Goal: Task Accomplishment & Management: Manage account settings

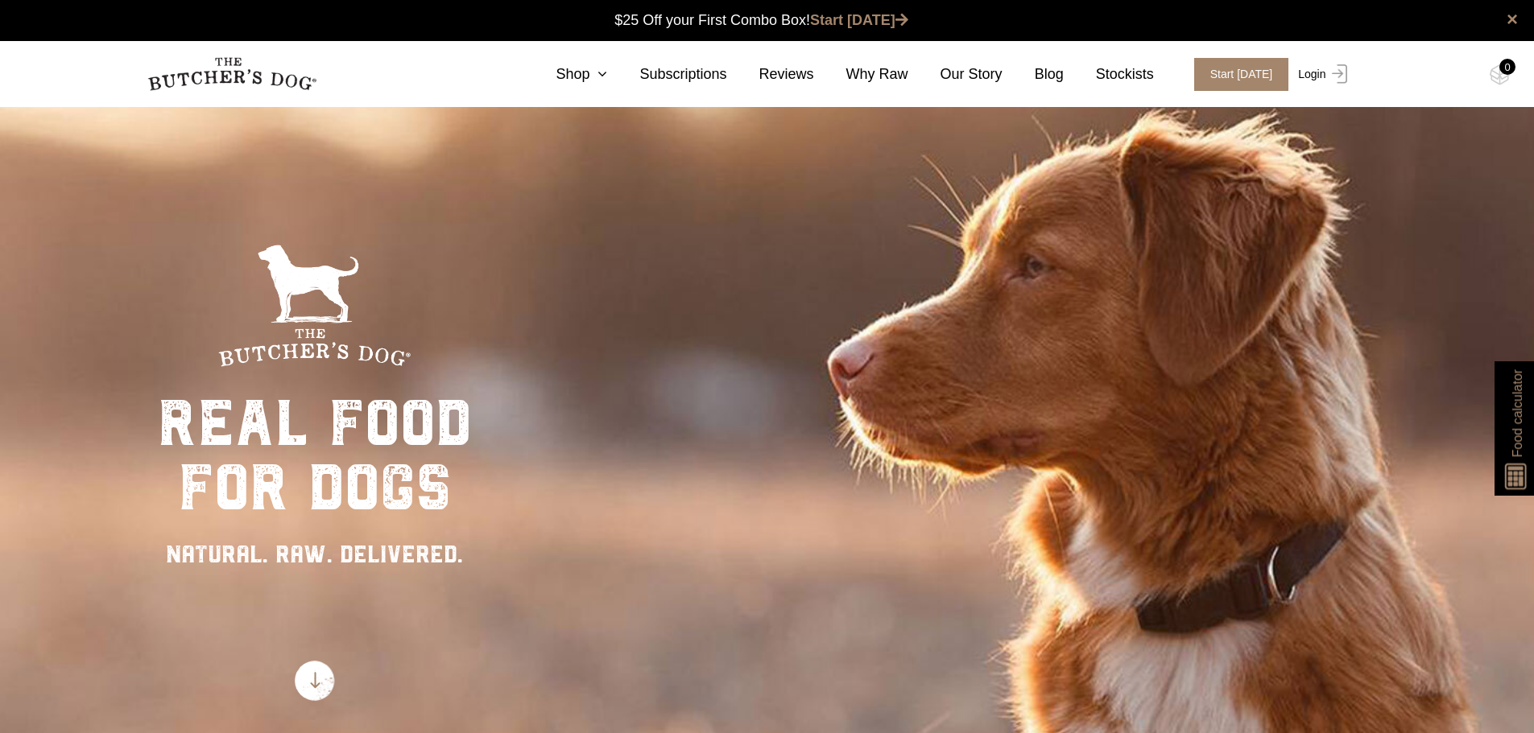
click at [1321, 74] on link "Login" at bounding box center [1320, 74] width 52 height 33
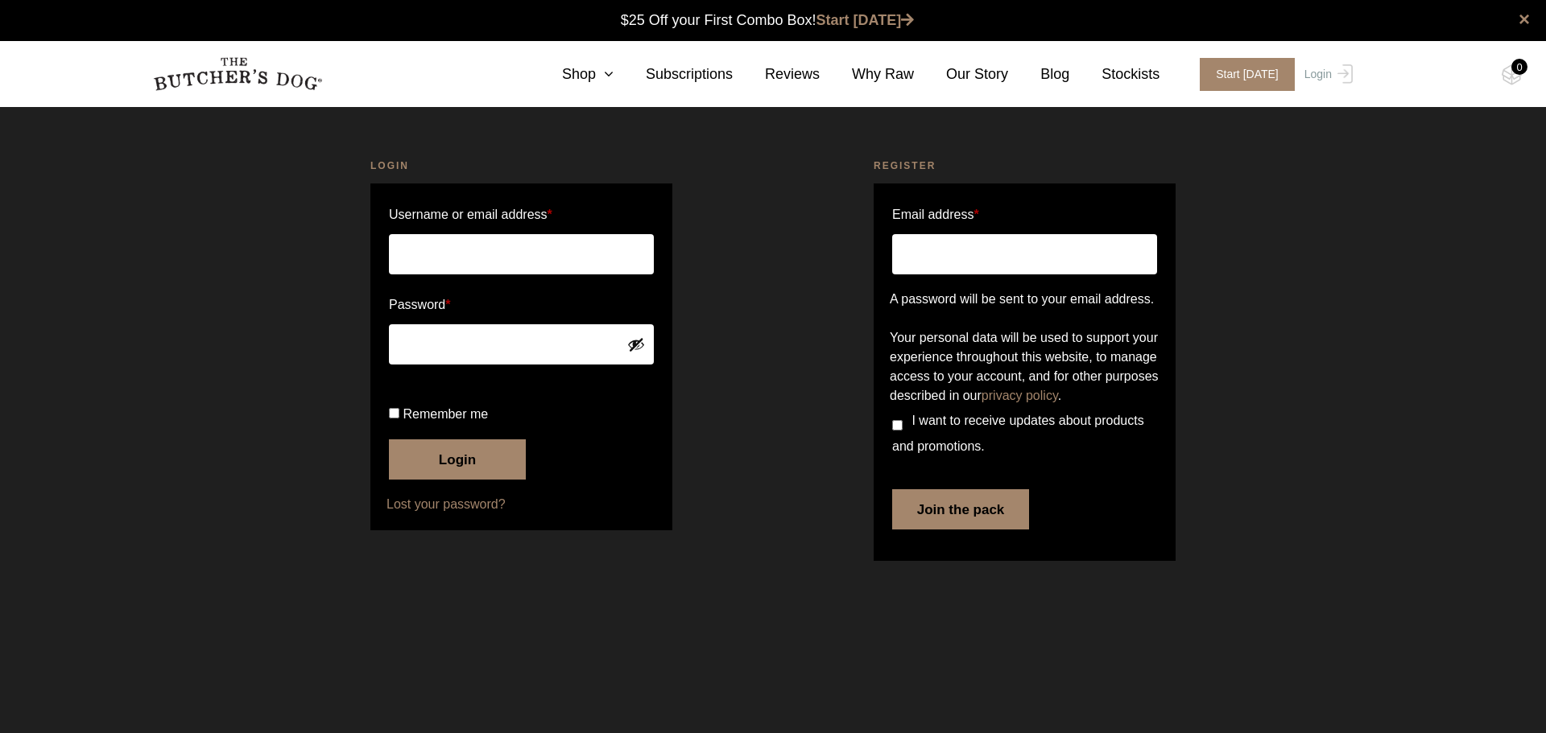
click at [464, 254] on input "Username or email address *" at bounding box center [521, 254] width 265 height 40
type input "Leah_Porteus@amp.com.au"
click at [473, 480] on button "Login" at bounding box center [457, 460] width 137 height 40
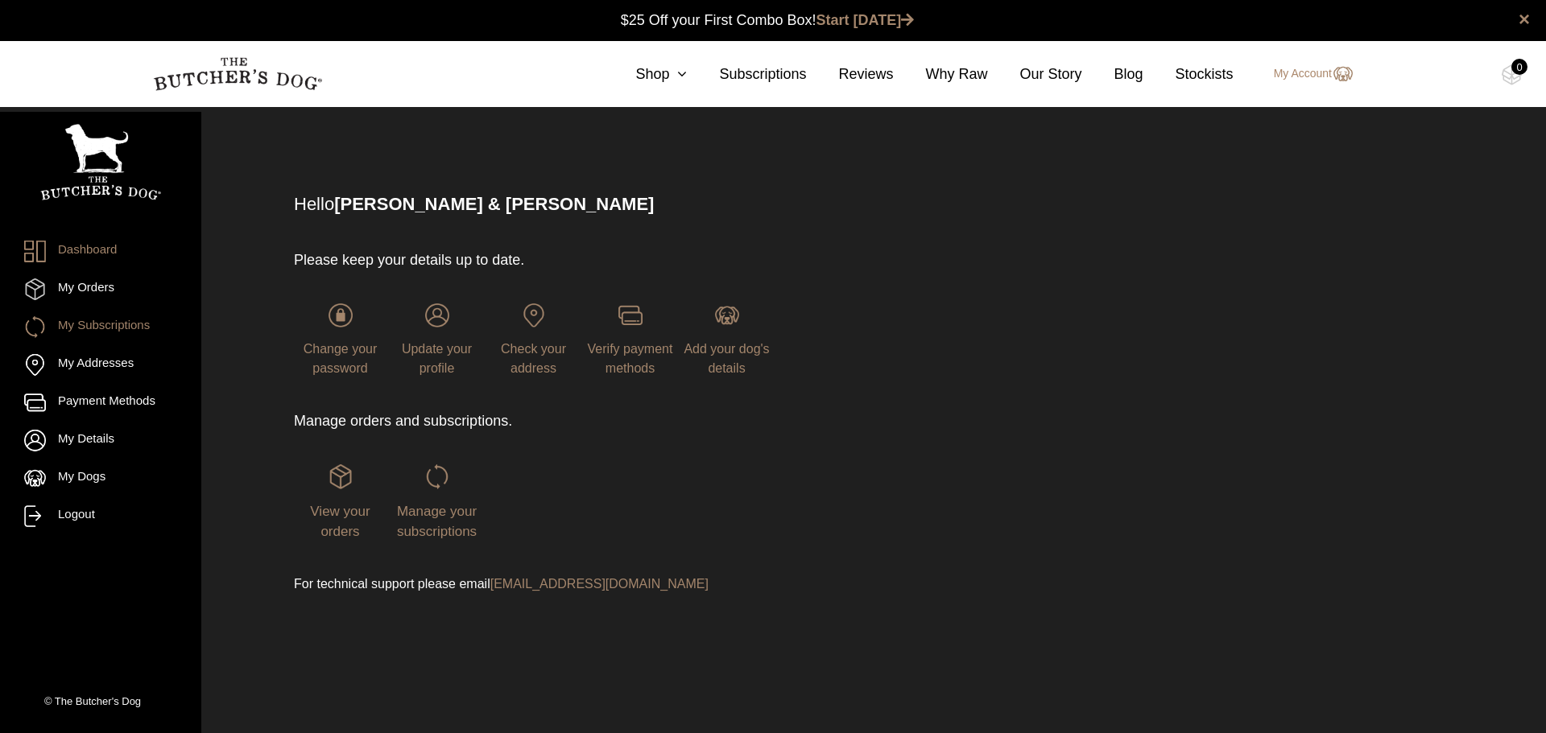
click at [102, 328] on link "My Subscriptions" at bounding box center [100, 327] width 153 height 22
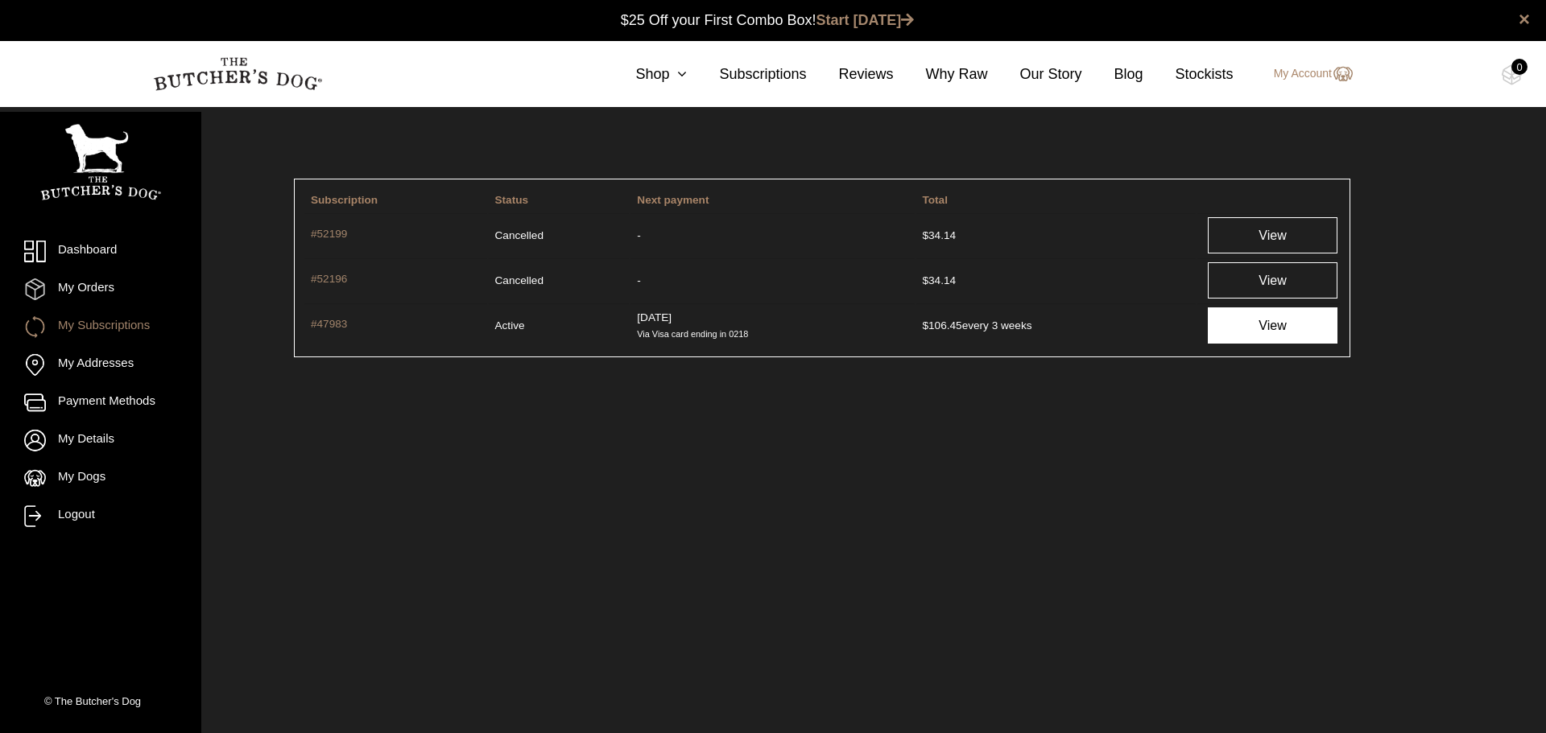
click at [1267, 327] on link "View" at bounding box center [1273, 326] width 130 height 36
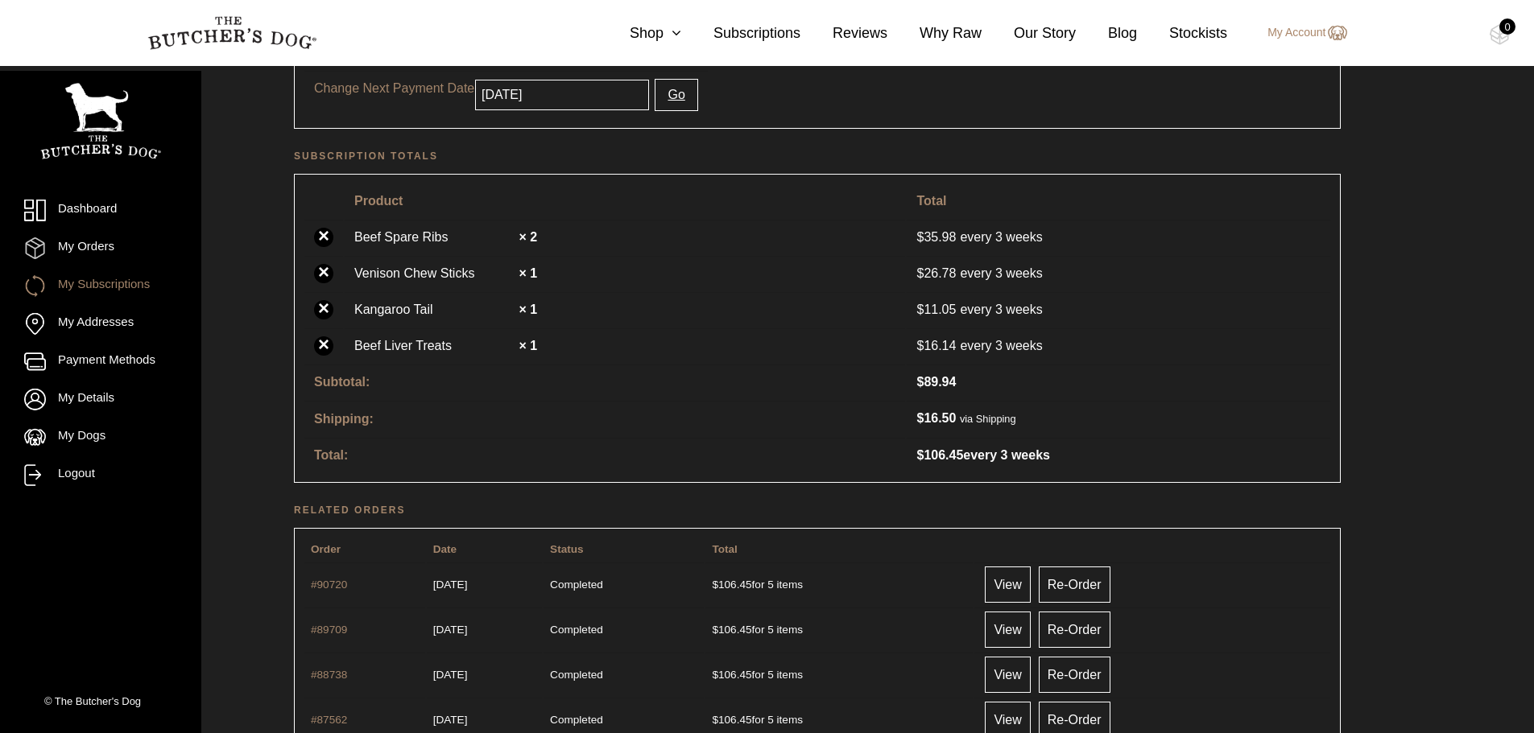
scroll to position [403, 0]
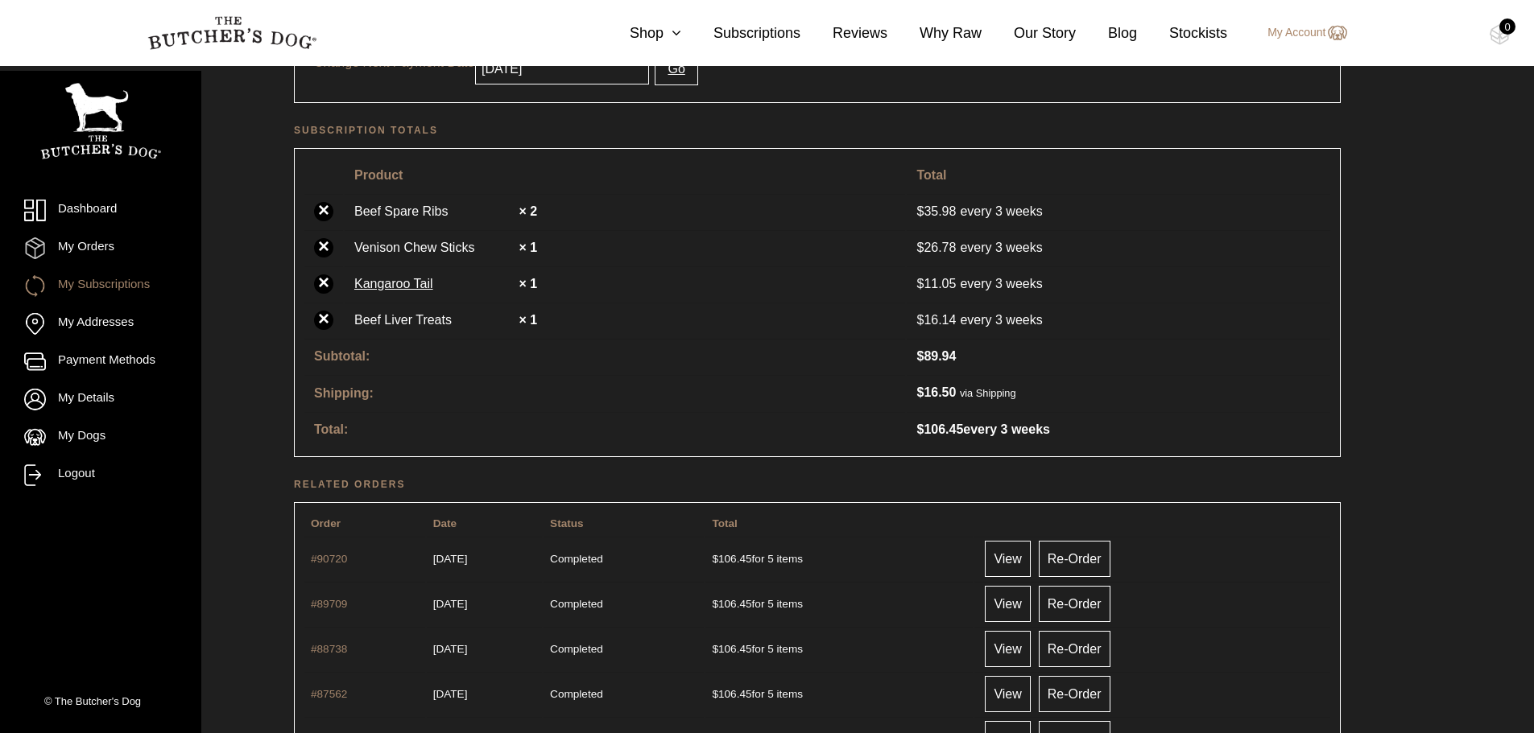
click at [429, 287] on link "Kangaroo Tail" at bounding box center [434, 284] width 161 height 19
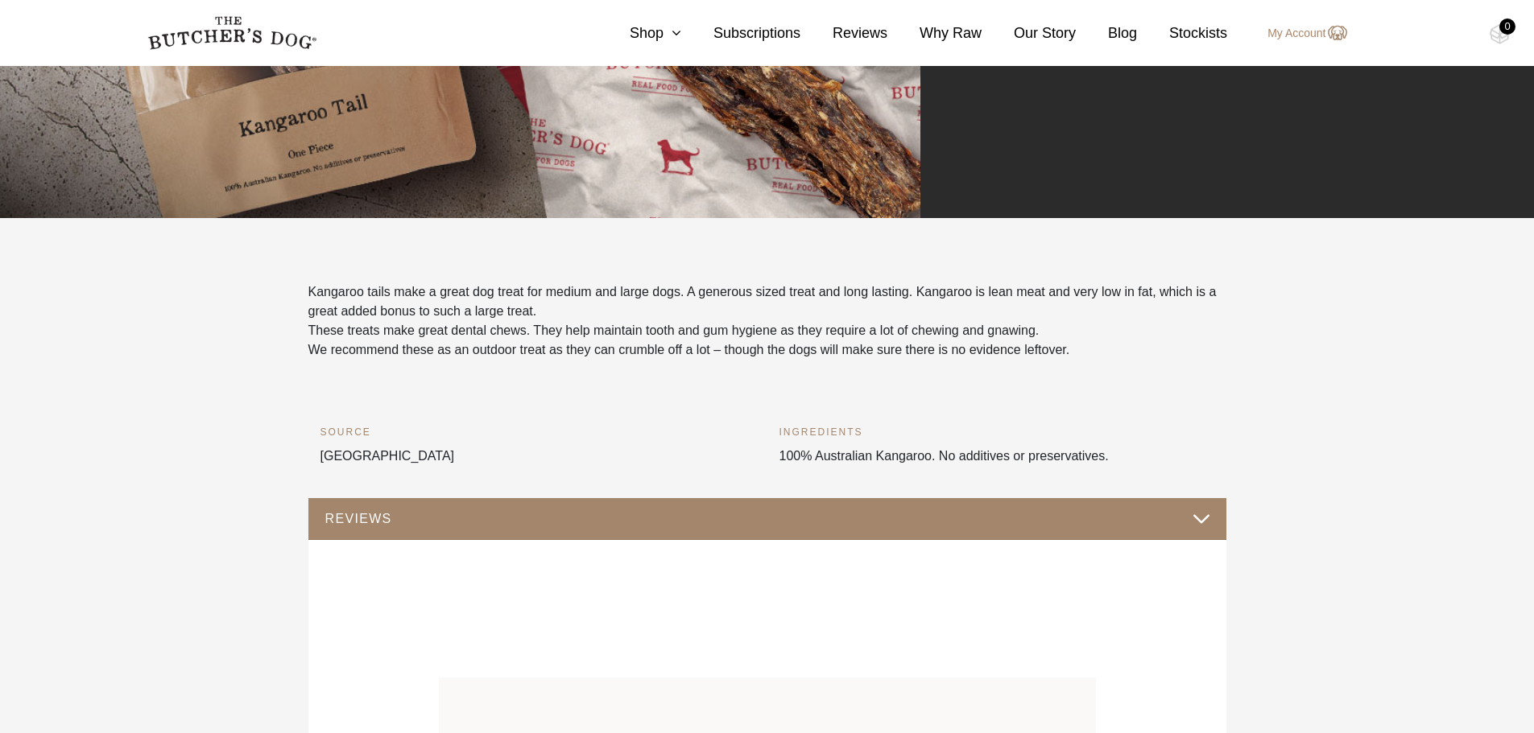
scroll to position [242, 0]
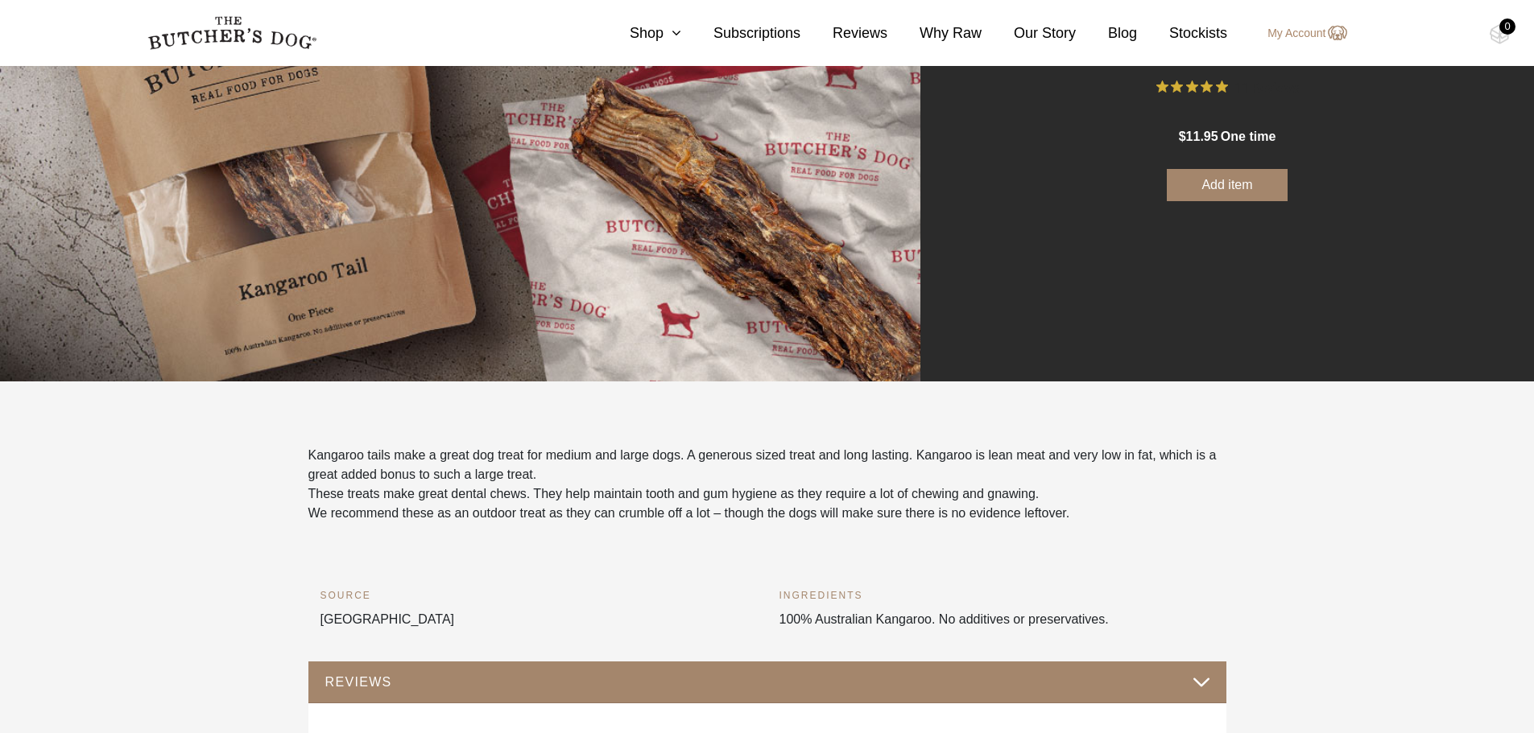
click at [1235, 182] on button "Add item" at bounding box center [1227, 185] width 121 height 32
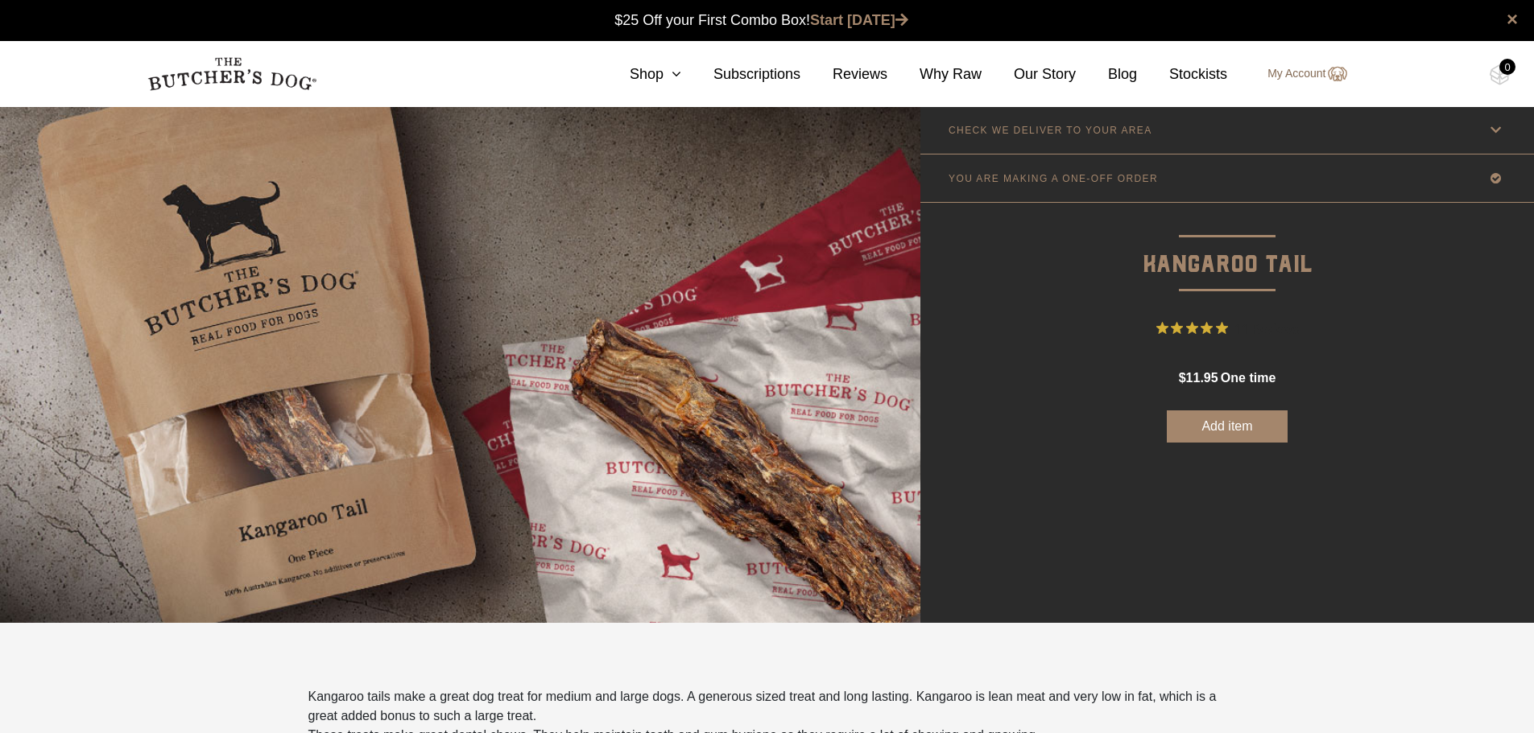
click at [1295, 72] on link "My Account" at bounding box center [1298, 73] width 95 height 19
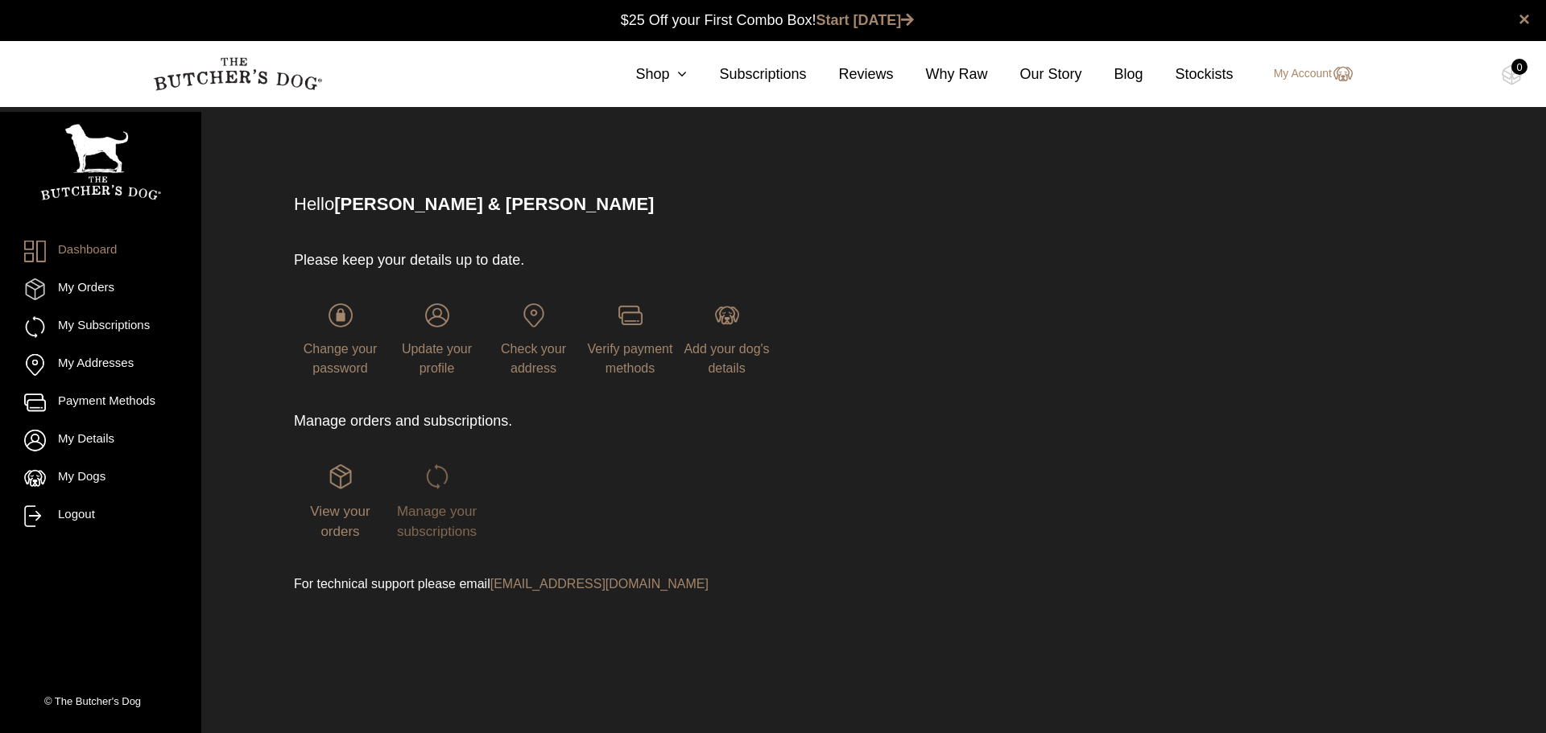
click at [419, 511] on span "Manage your subscriptions" at bounding box center [437, 522] width 80 height 36
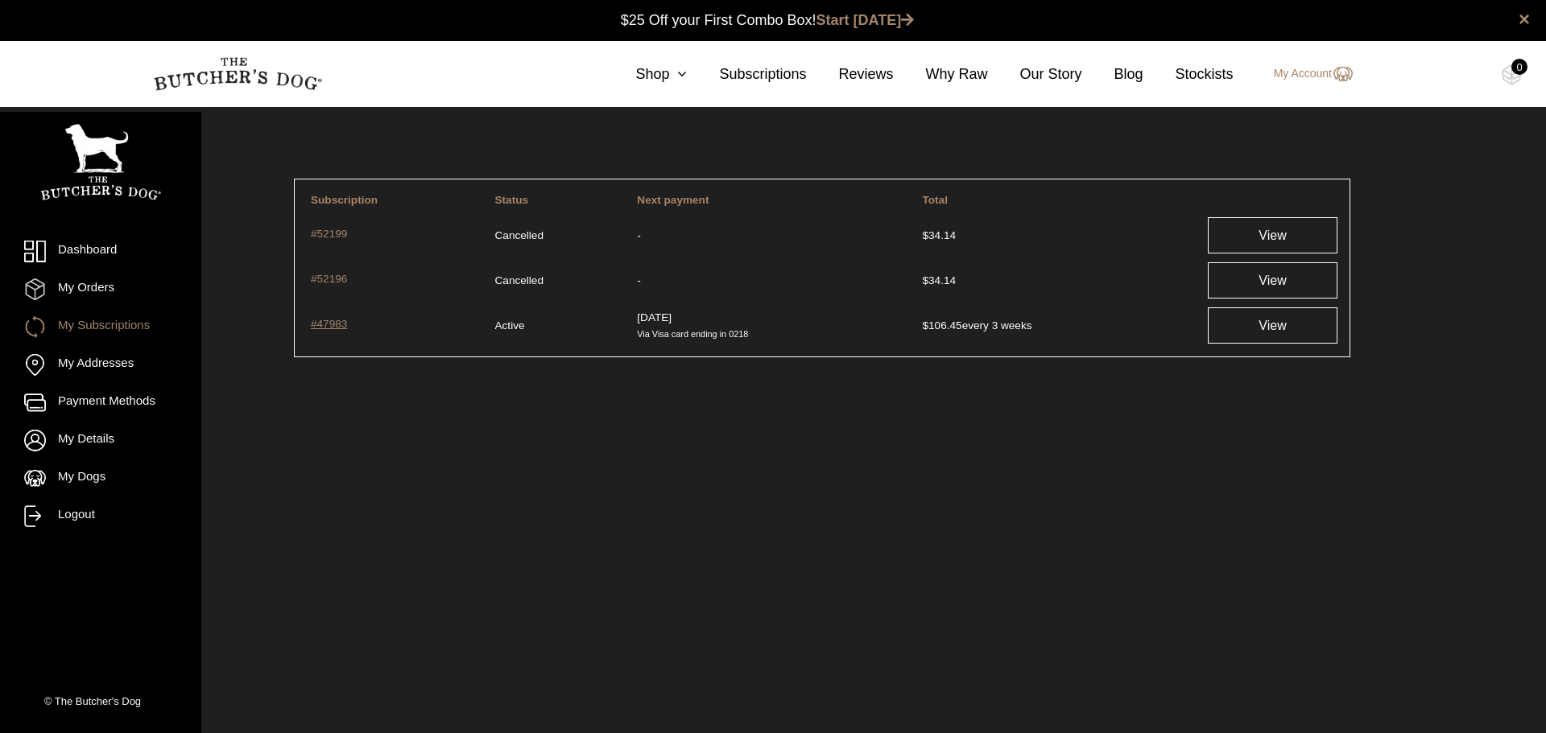
click at [337, 327] on link "#47983" at bounding box center [396, 325] width 170 height 19
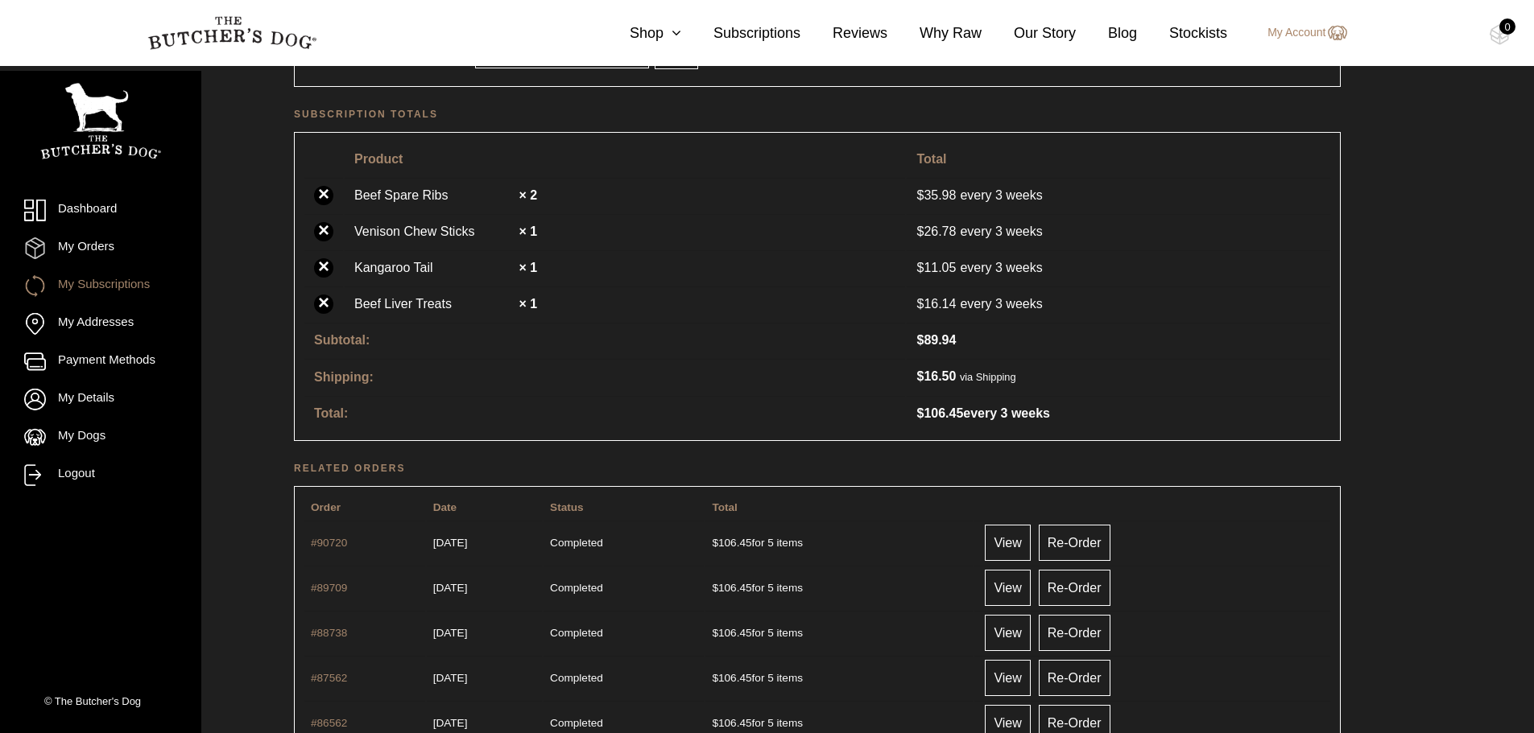
scroll to position [322, 0]
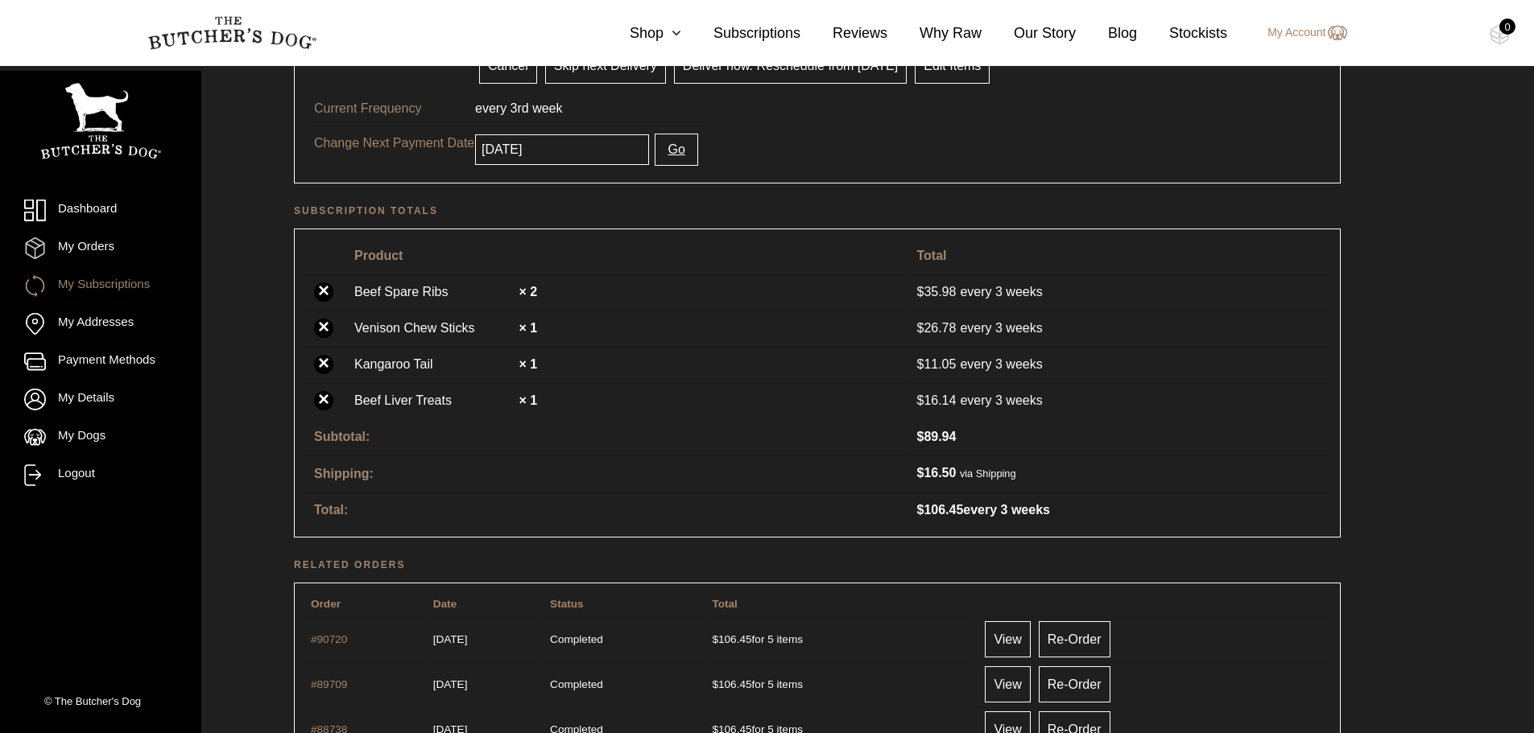
click at [534, 366] on strong "× 1" at bounding box center [528, 364] width 19 height 14
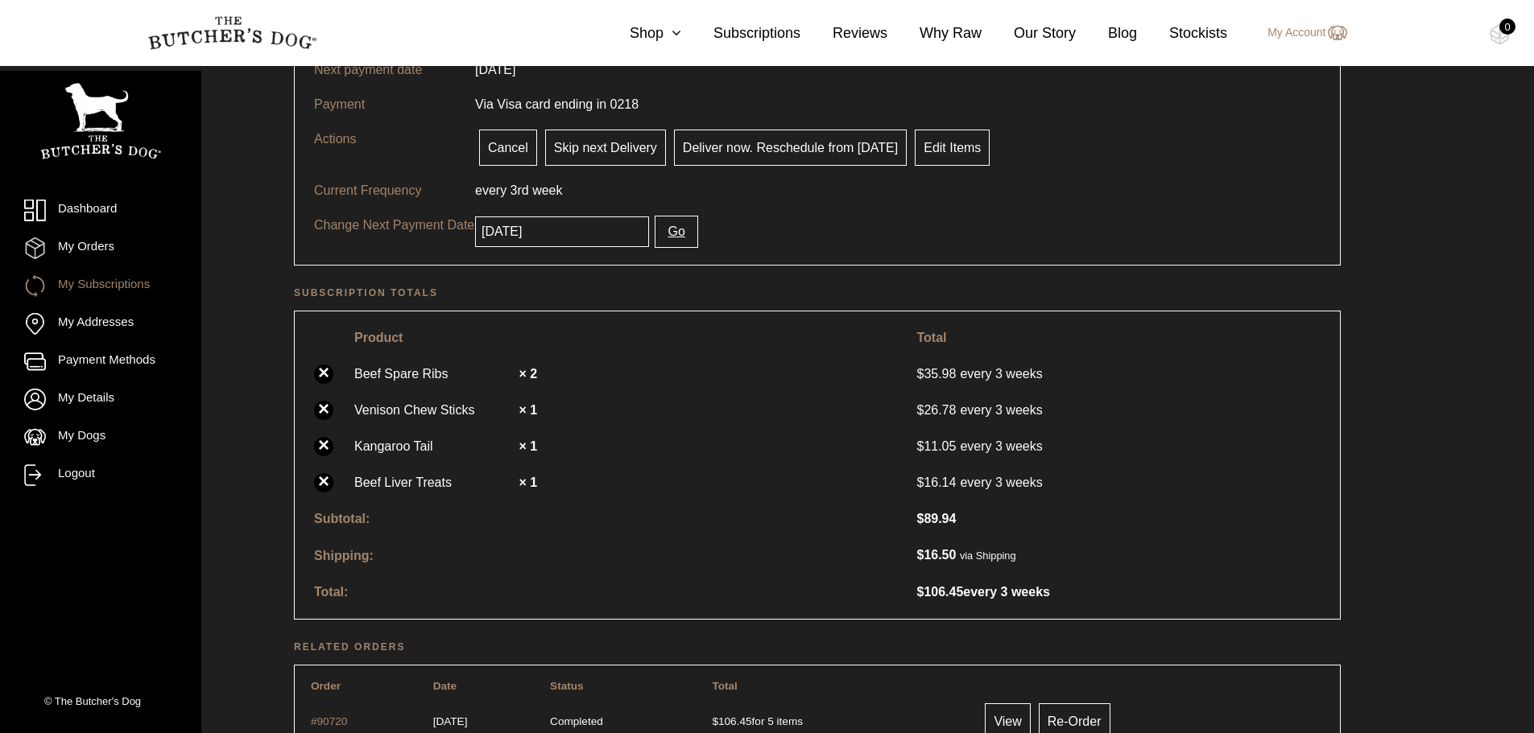
scroll to position [242, 0]
drag, startPoint x: 327, startPoint y: 374, endPoint x: 839, endPoint y: 71, distance: 595.3
click at [327, 374] on link "×" at bounding box center [323, 372] width 19 height 19
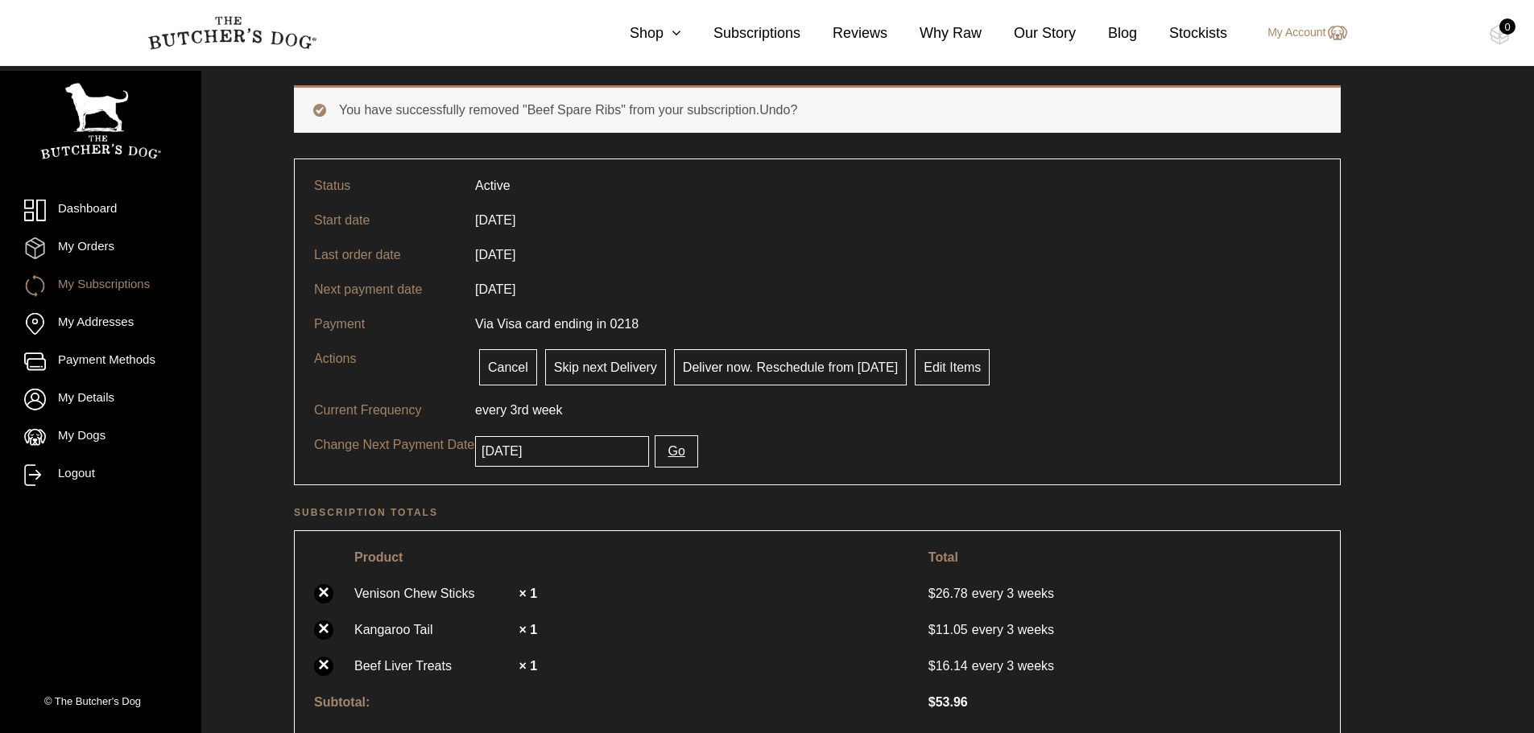
scroll to position [322, 0]
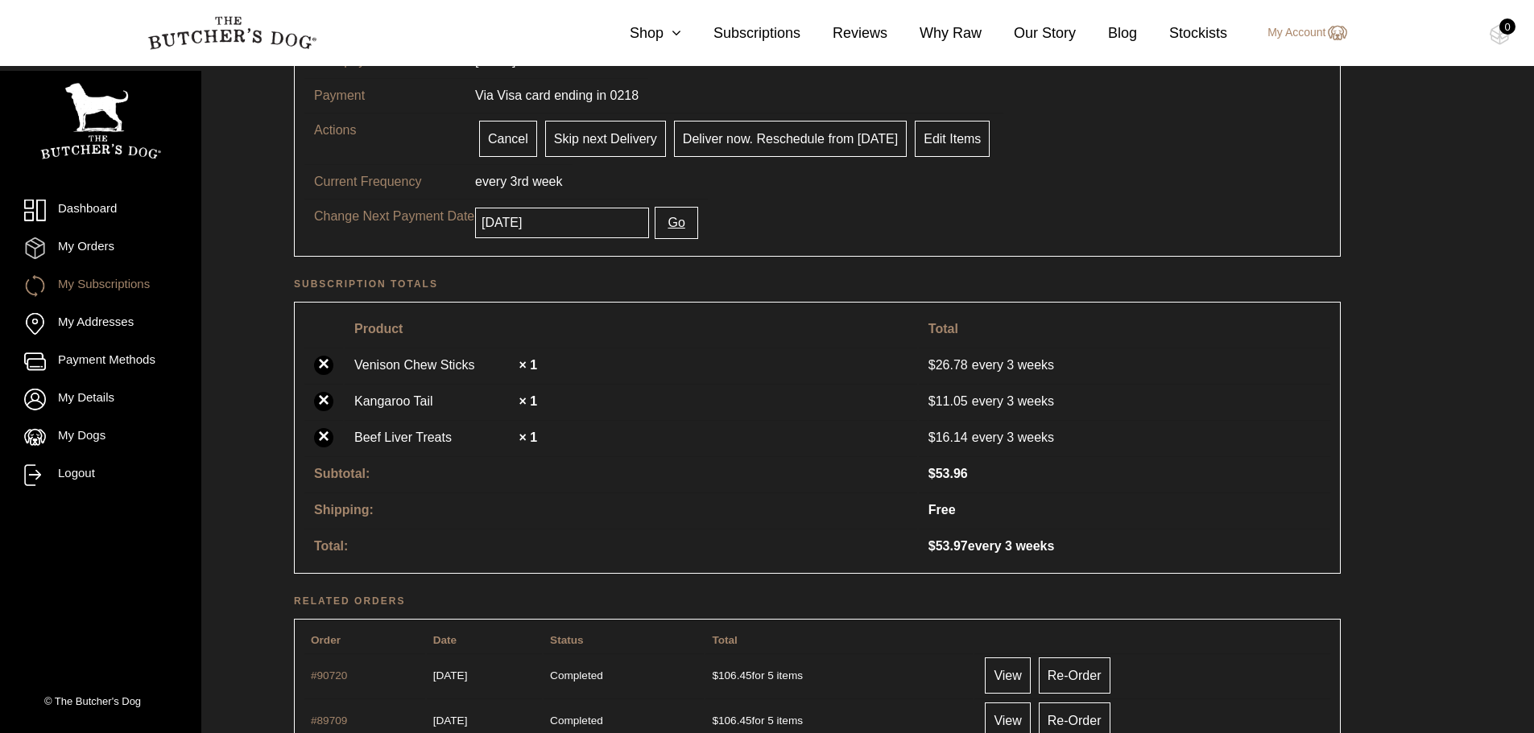
click at [328, 402] on link "×" at bounding box center [323, 401] width 19 height 19
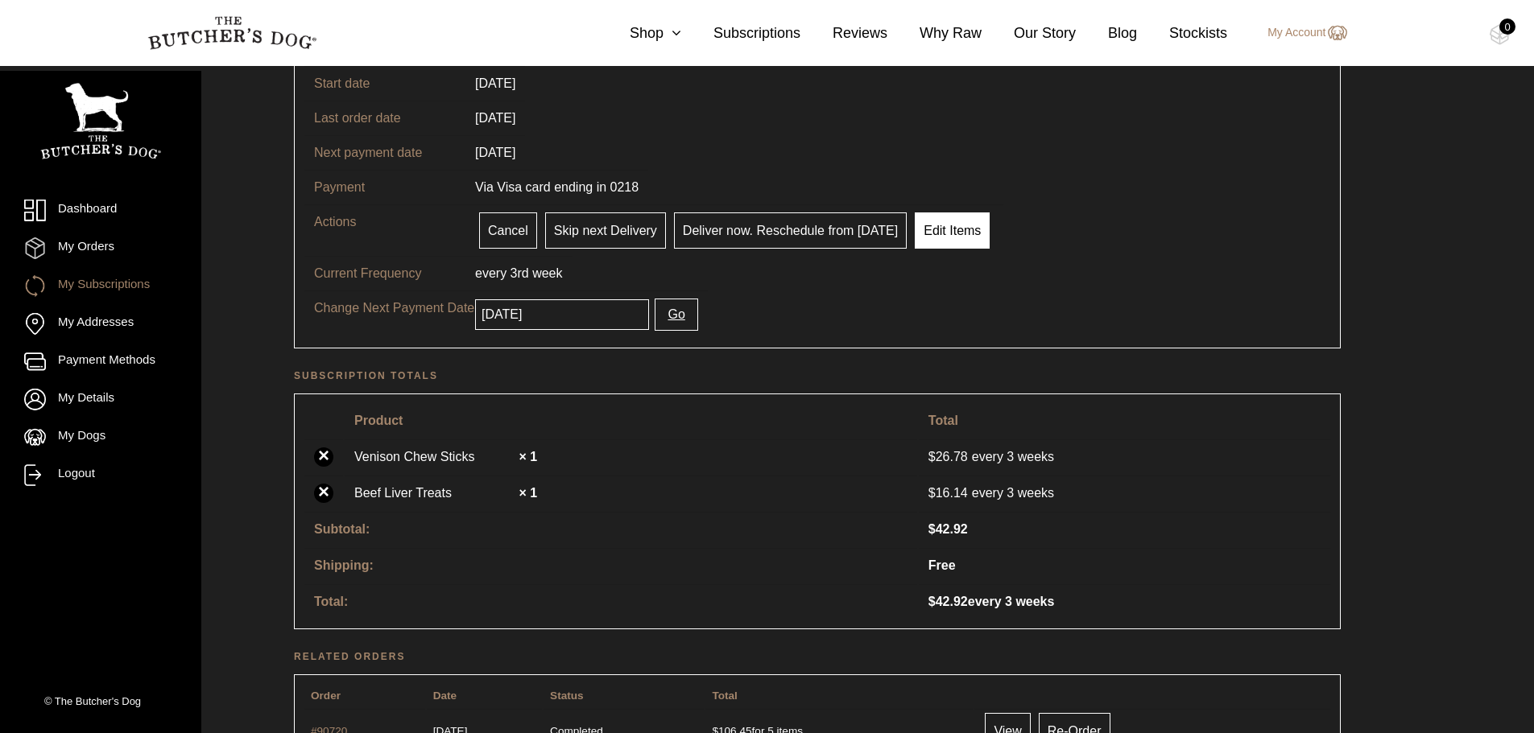
scroll to position [242, 0]
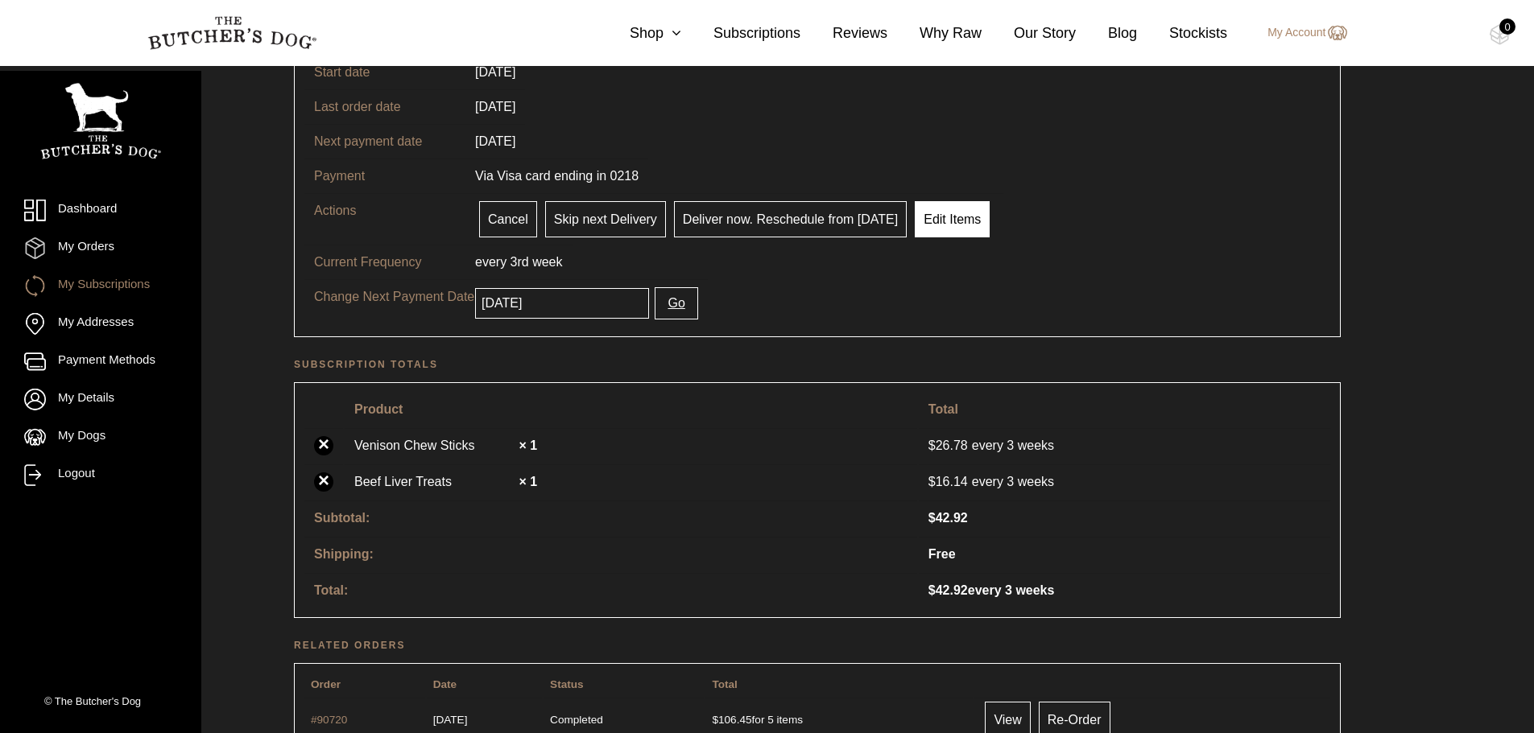
click at [932, 225] on link "Edit Items" at bounding box center [952, 219] width 75 height 36
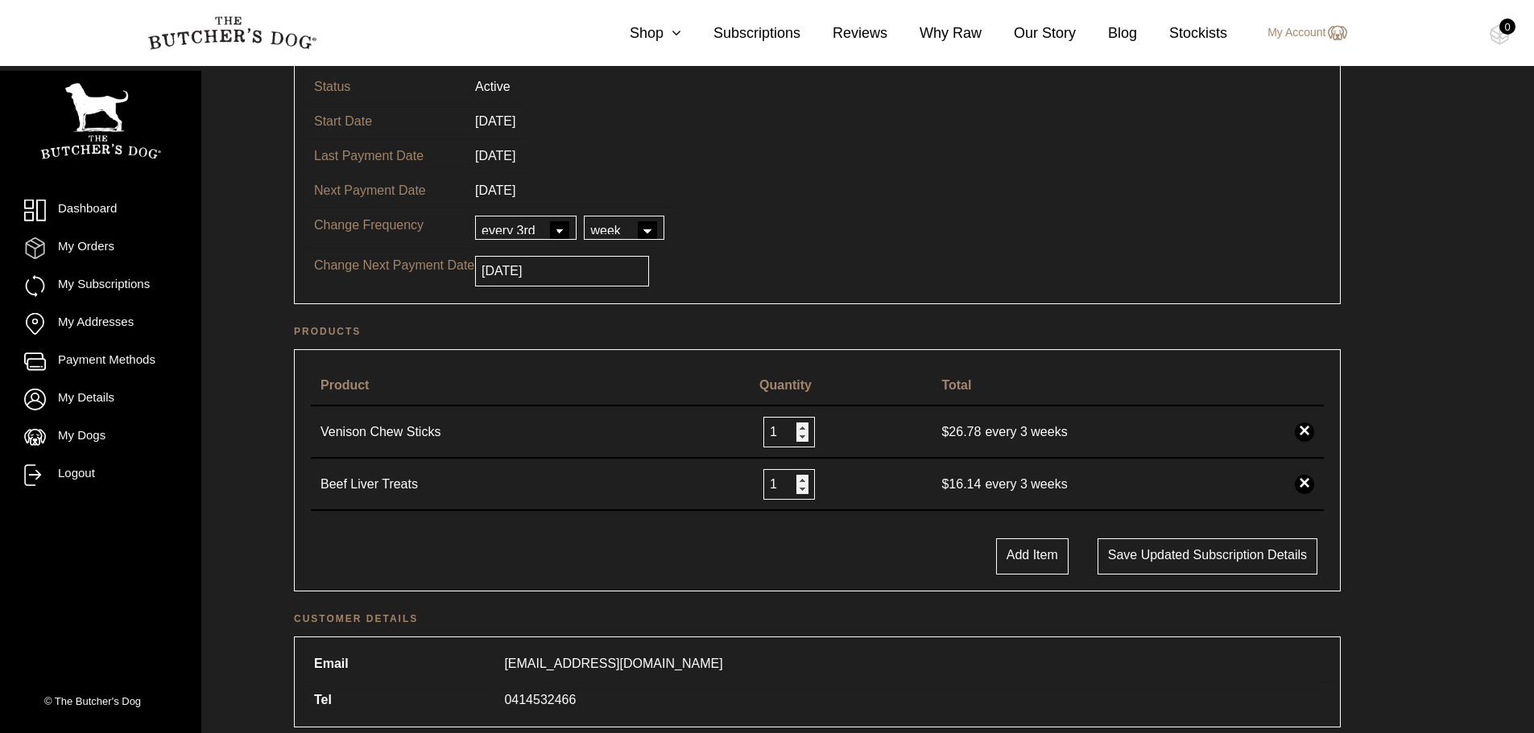
scroll to position [161, 0]
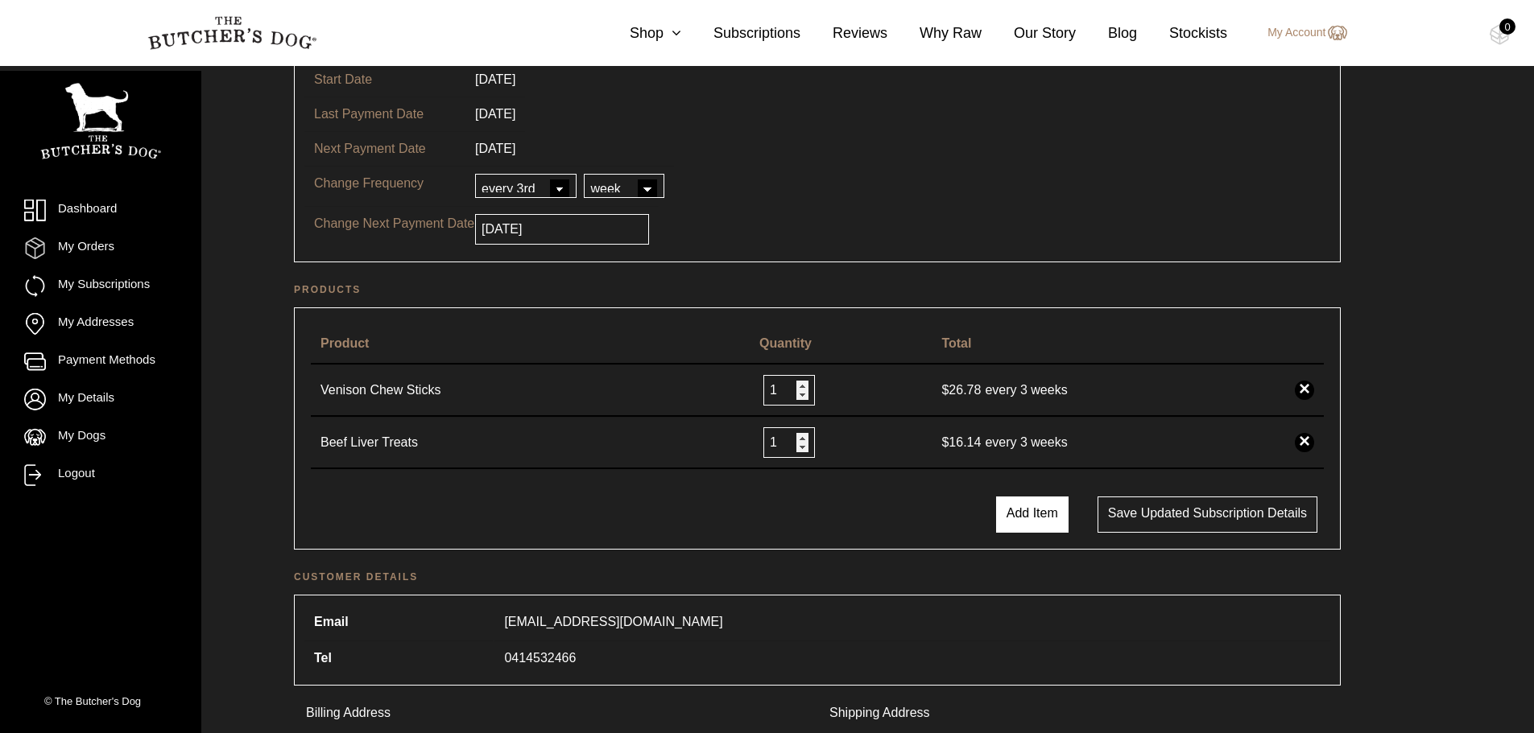
click at [1038, 510] on button "Add Item" at bounding box center [1032, 515] width 72 height 36
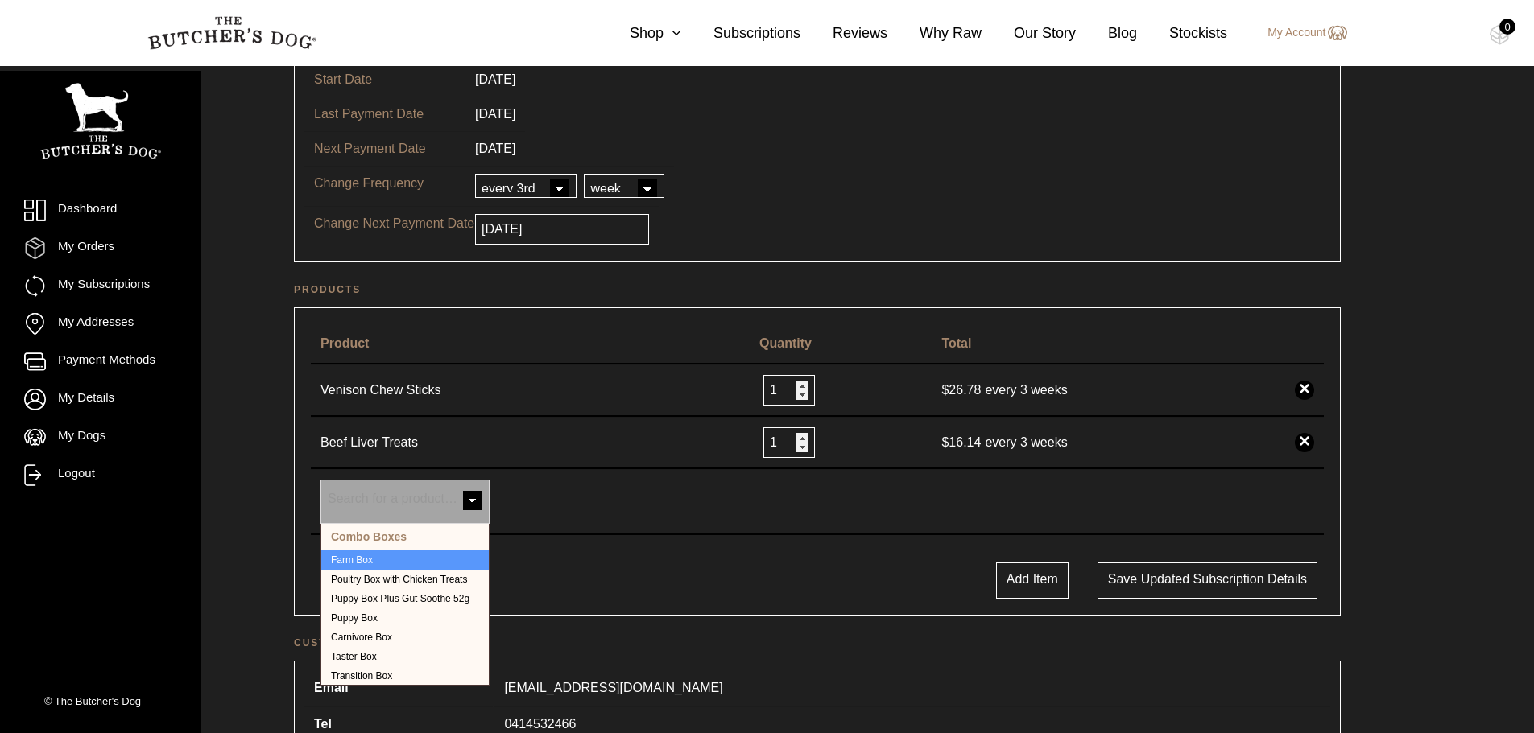
click at [473, 501] on span at bounding box center [473, 502] width 32 height 32
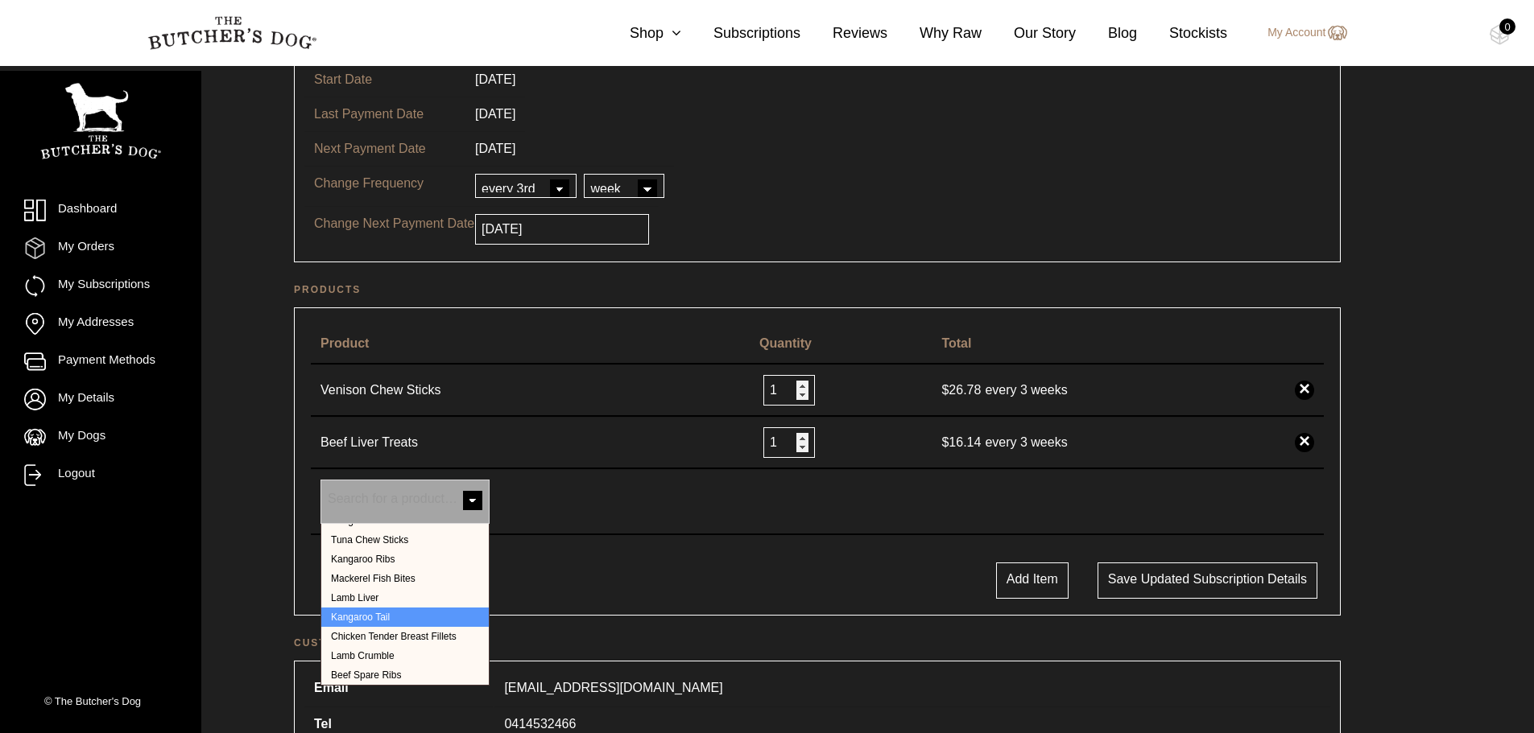
select select "531"
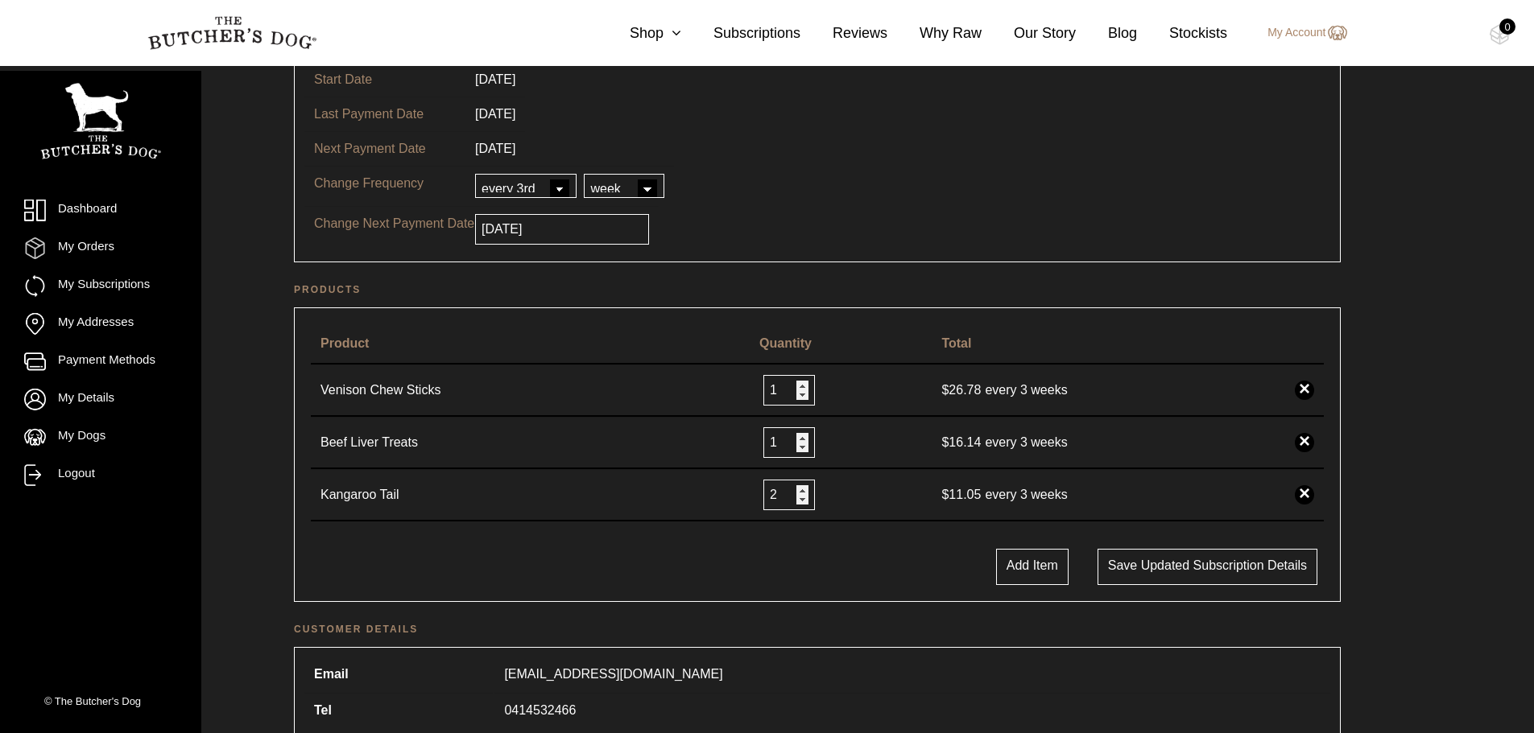
type input "2"
click at [805, 489] on input "2" at bounding box center [789, 495] width 52 height 31
click at [1034, 570] on button "Add Item" at bounding box center [1032, 567] width 72 height 36
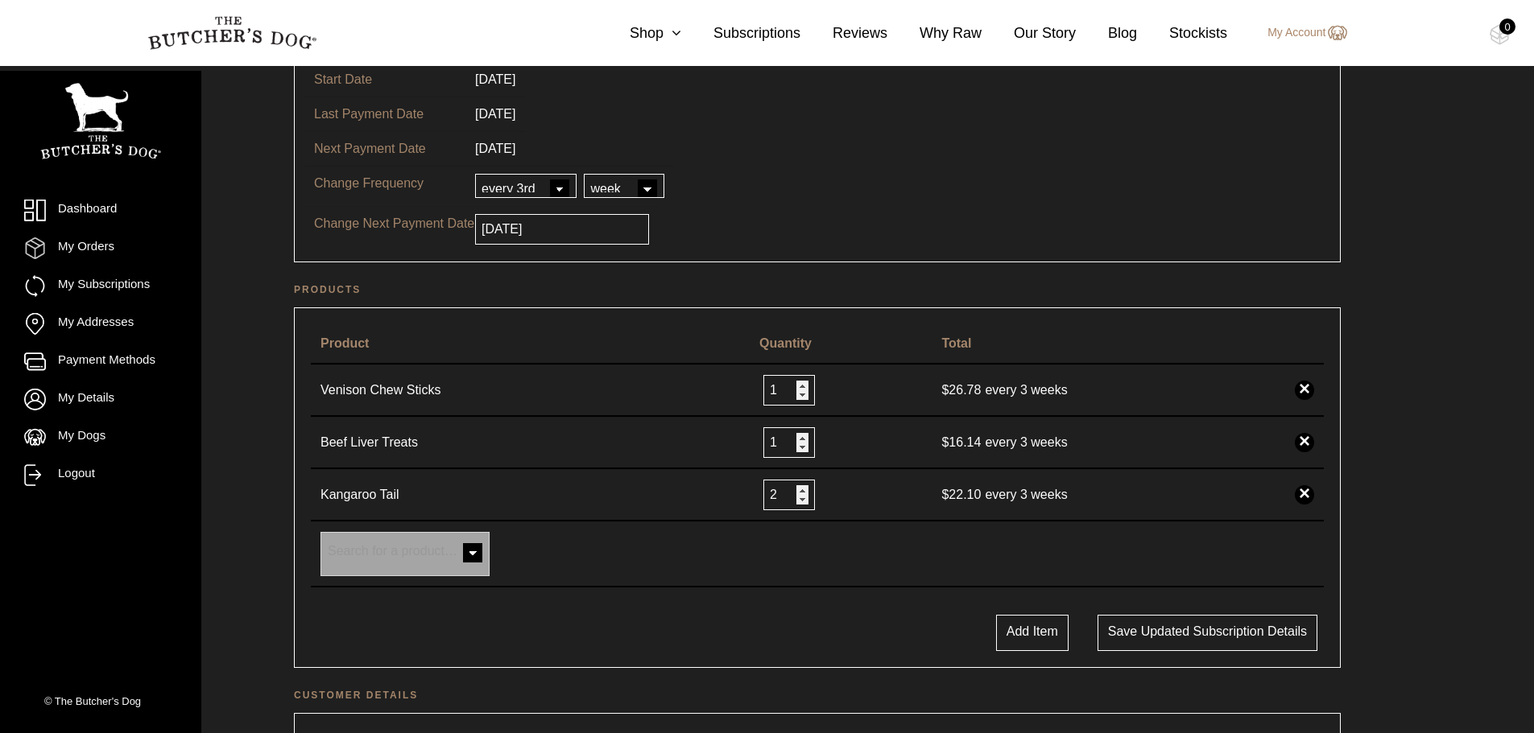
click at [473, 552] on span at bounding box center [473, 555] width 32 height 32
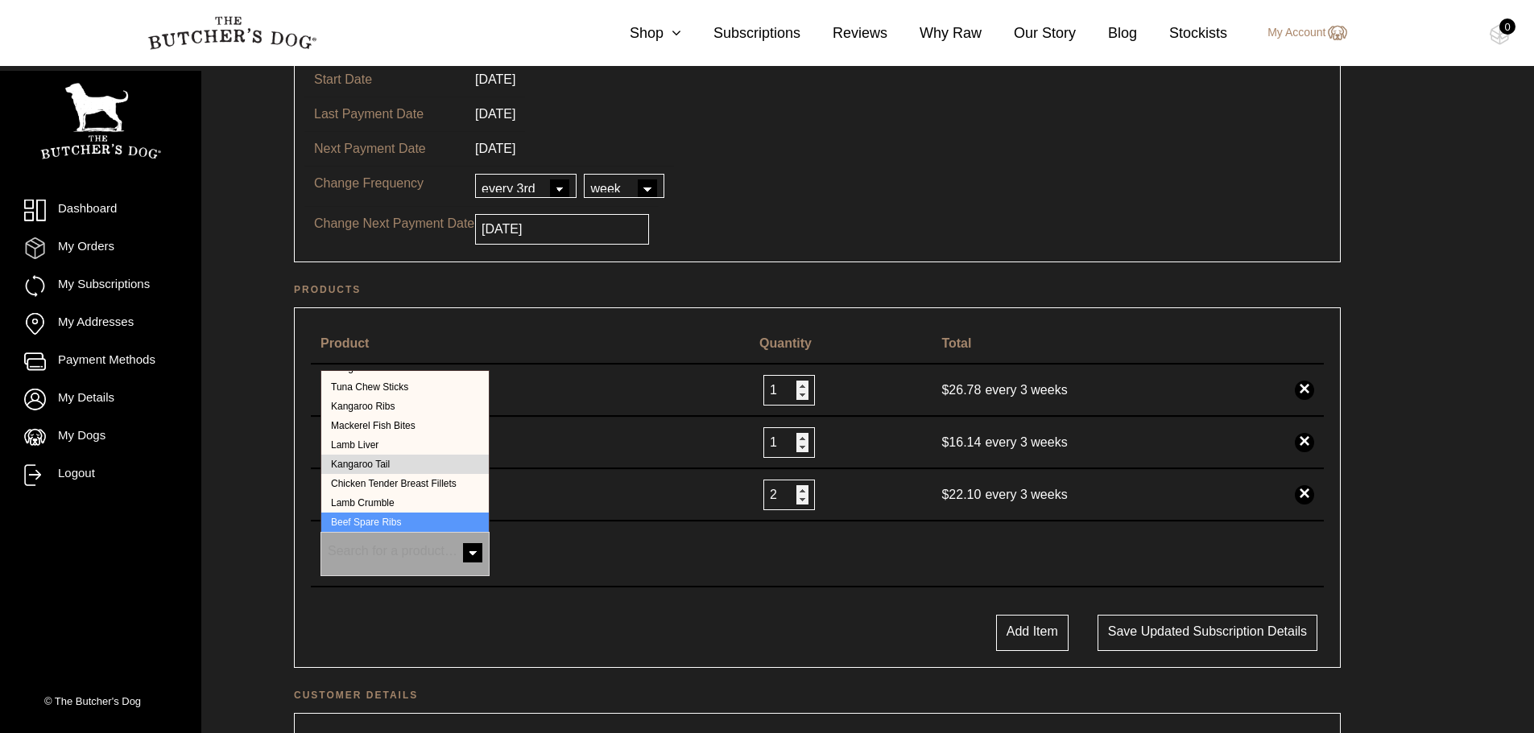
select select "49"
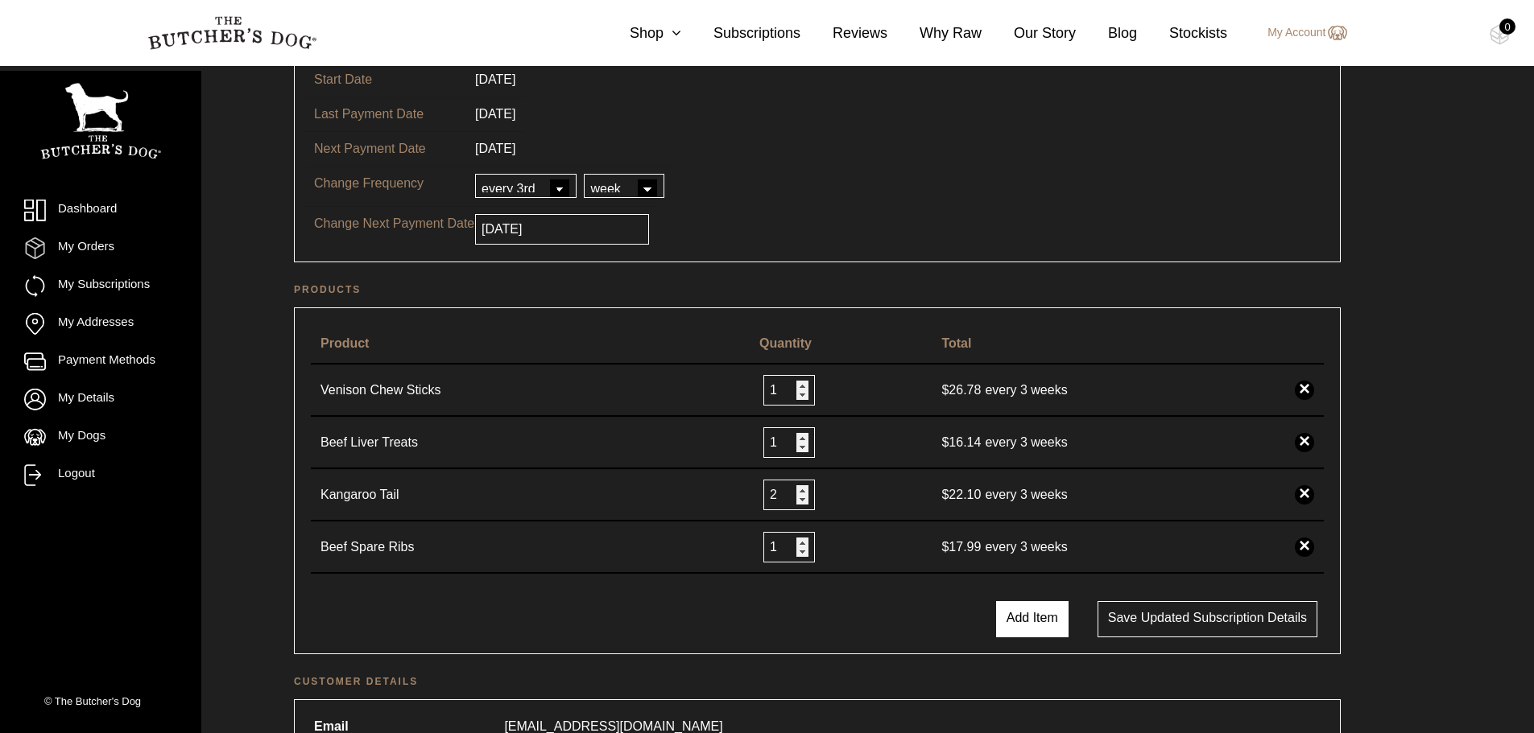
click at [1050, 619] on button "Add Item" at bounding box center [1032, 619] width 72 height 36
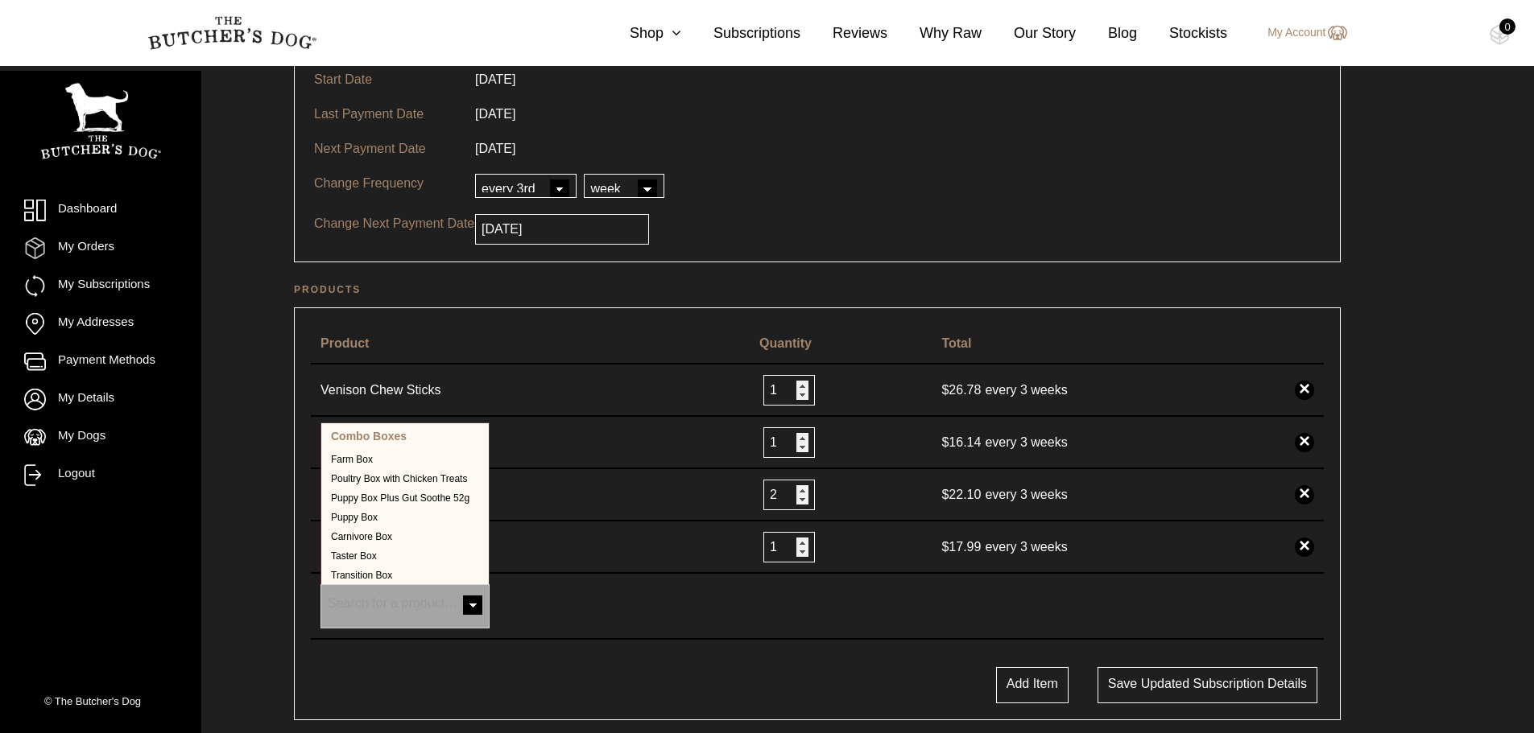
click at [469, 604] on span at bounding box center [473, 607] width 32 height 32
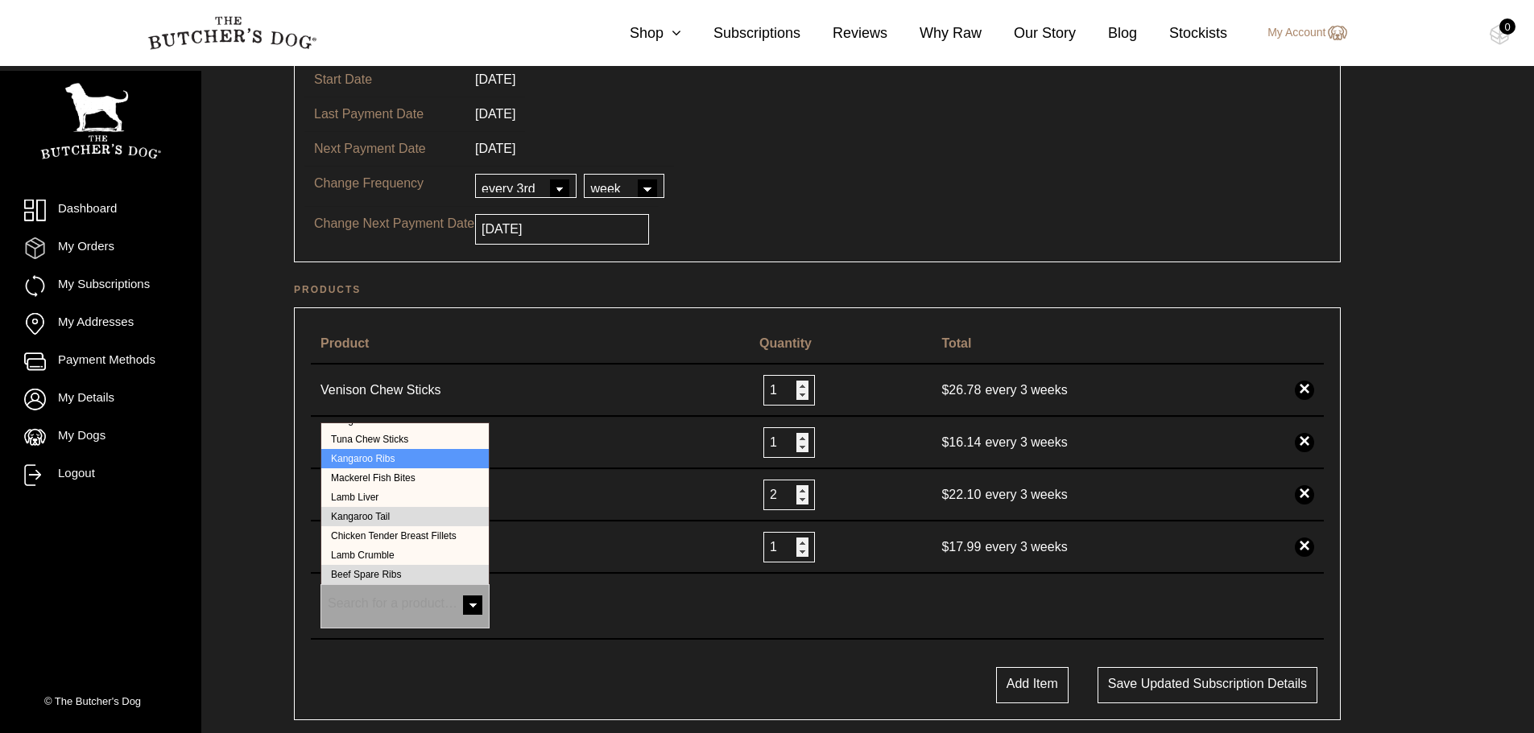
select select "16558"
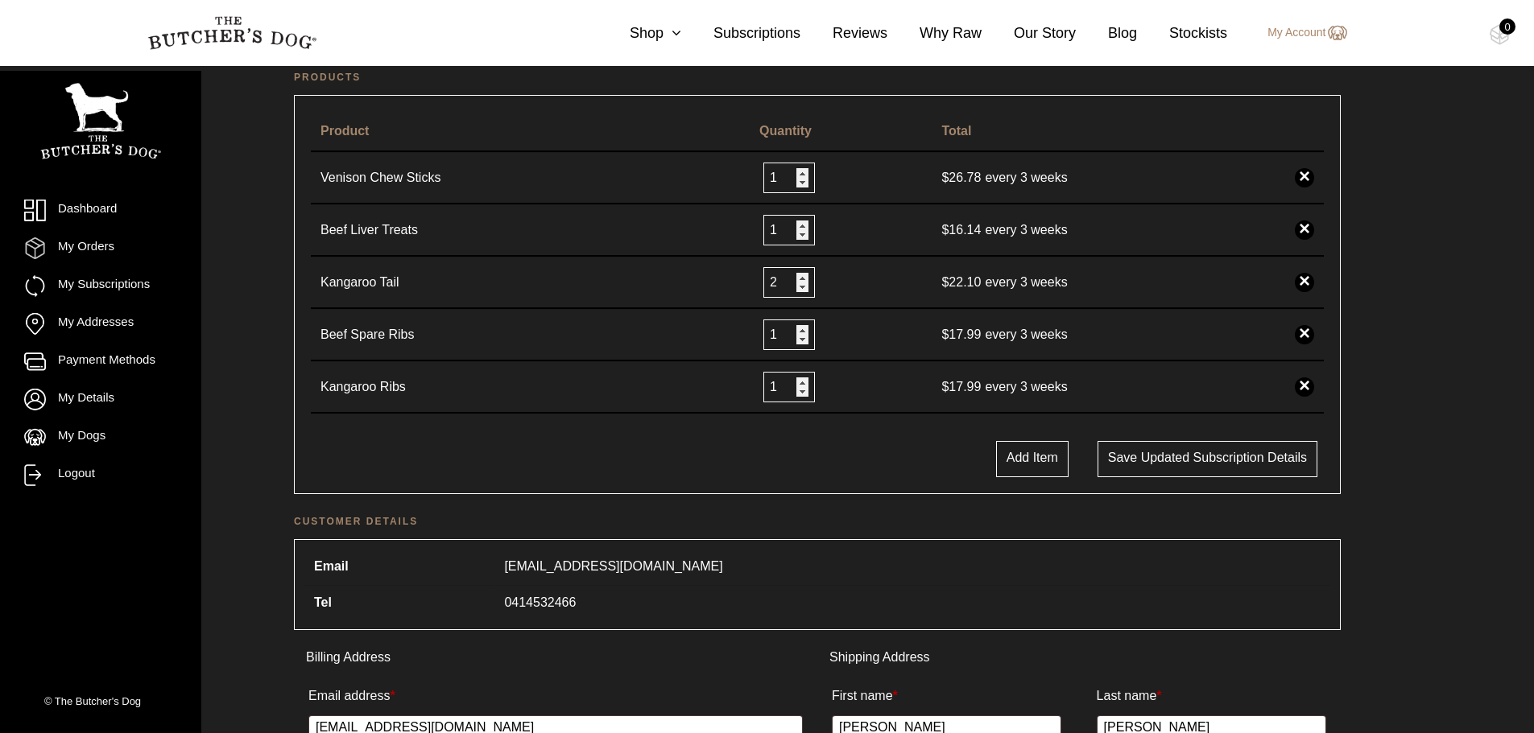
scroll to position [403, 0]
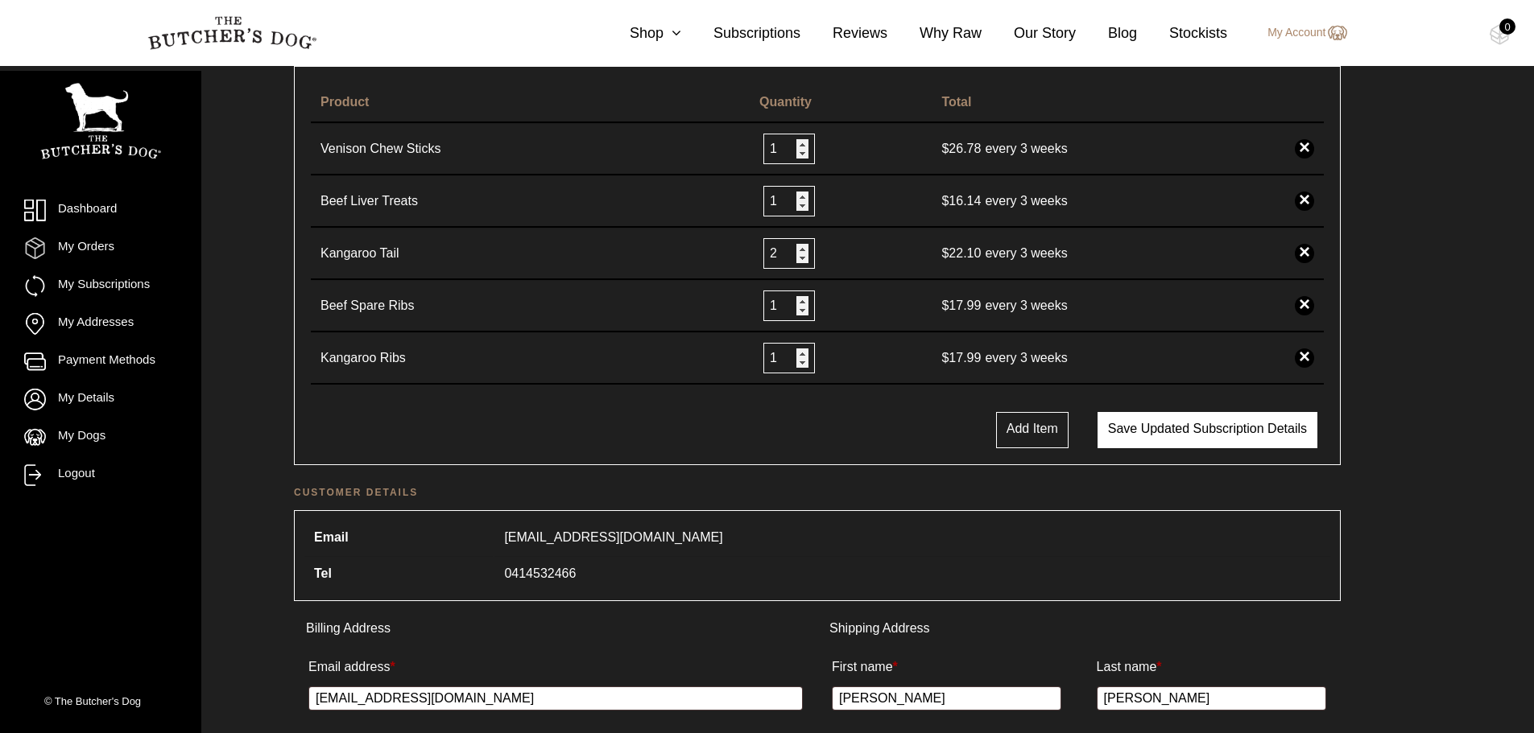
click at [1200, 435] on button "Save updated subscription details" at bounding box center [1207, 430] width 220 height 36
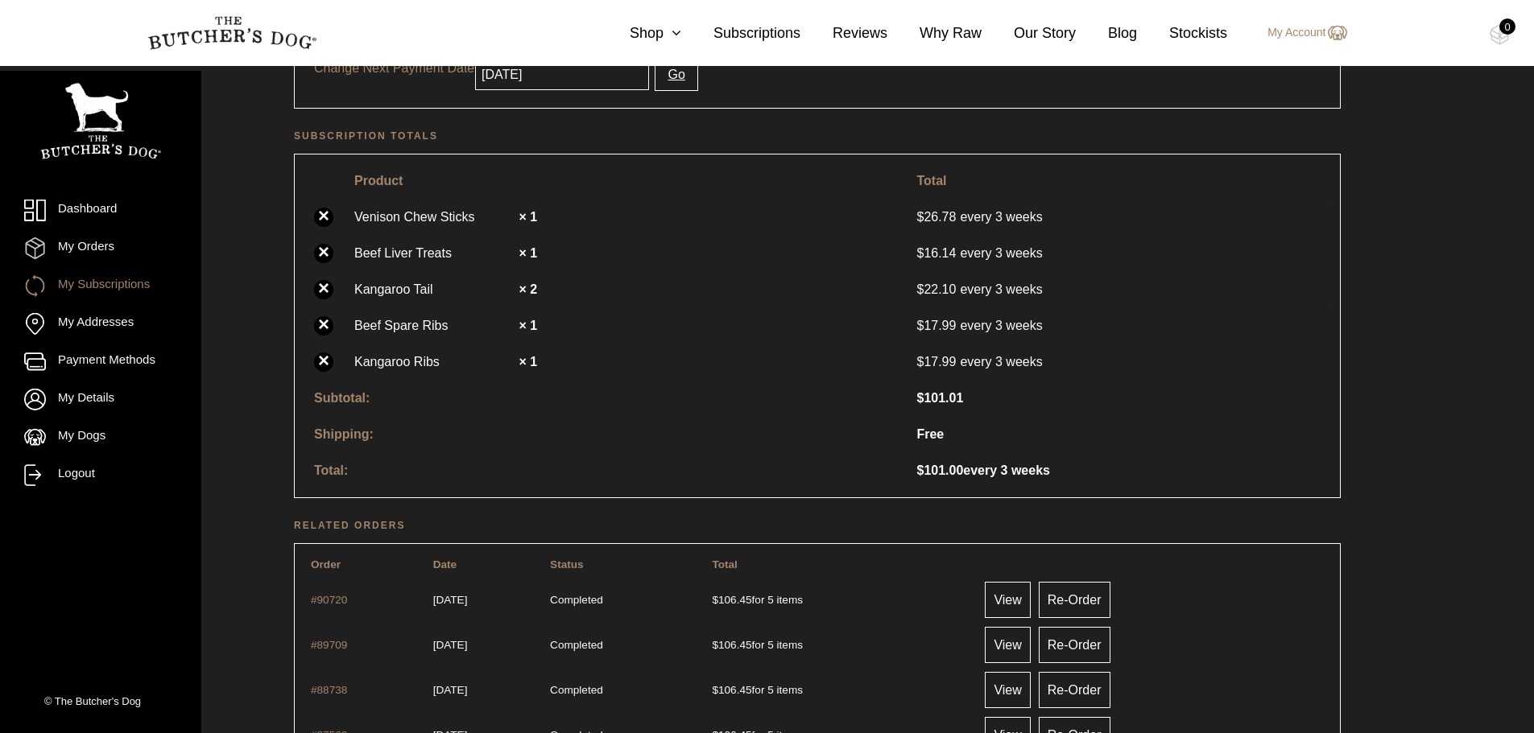
scroll to position [644, 0]
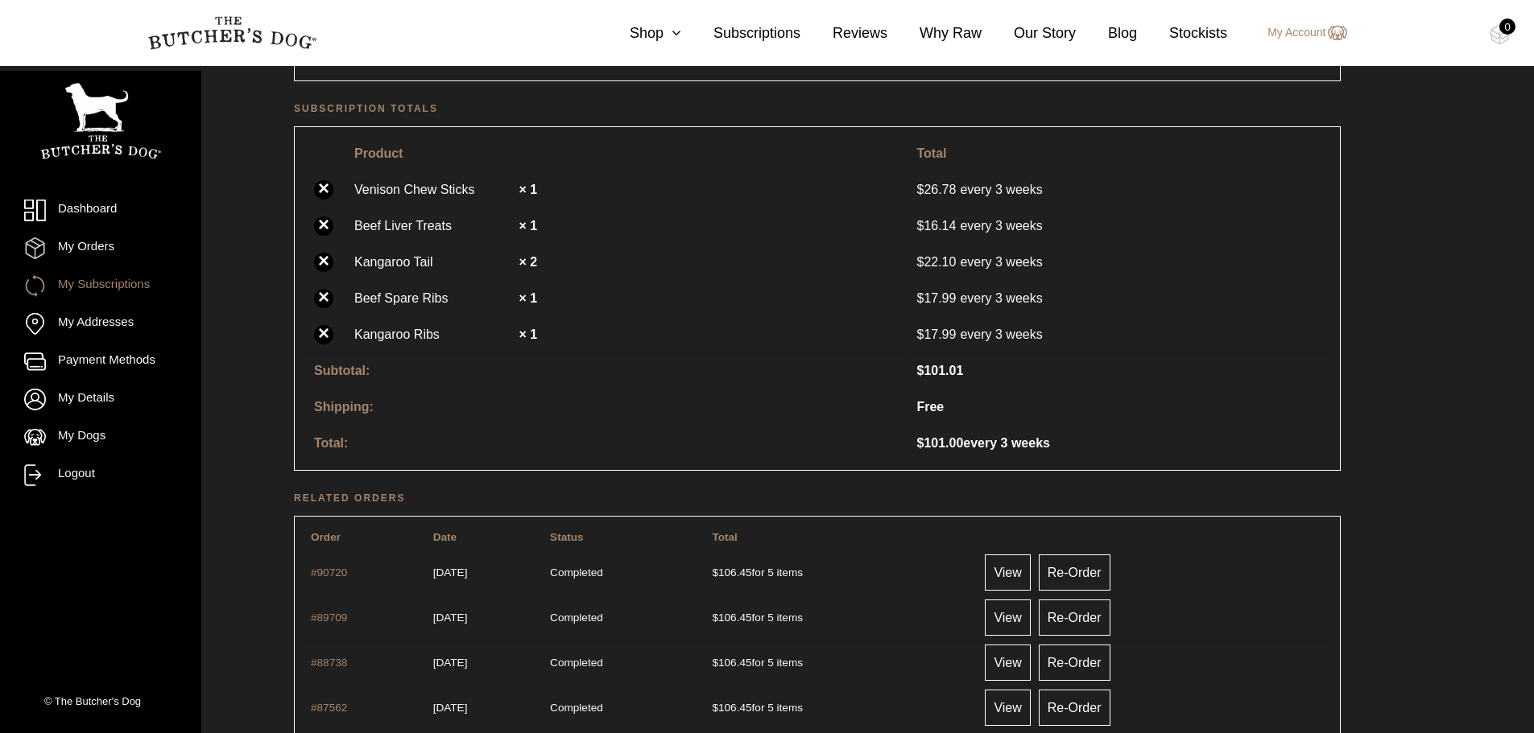
click at [1413, 47] on section "0 Shop Combo Boxes Raw Meals Treats Gifts" at bounding box center [767, 33] width 1534 height 66
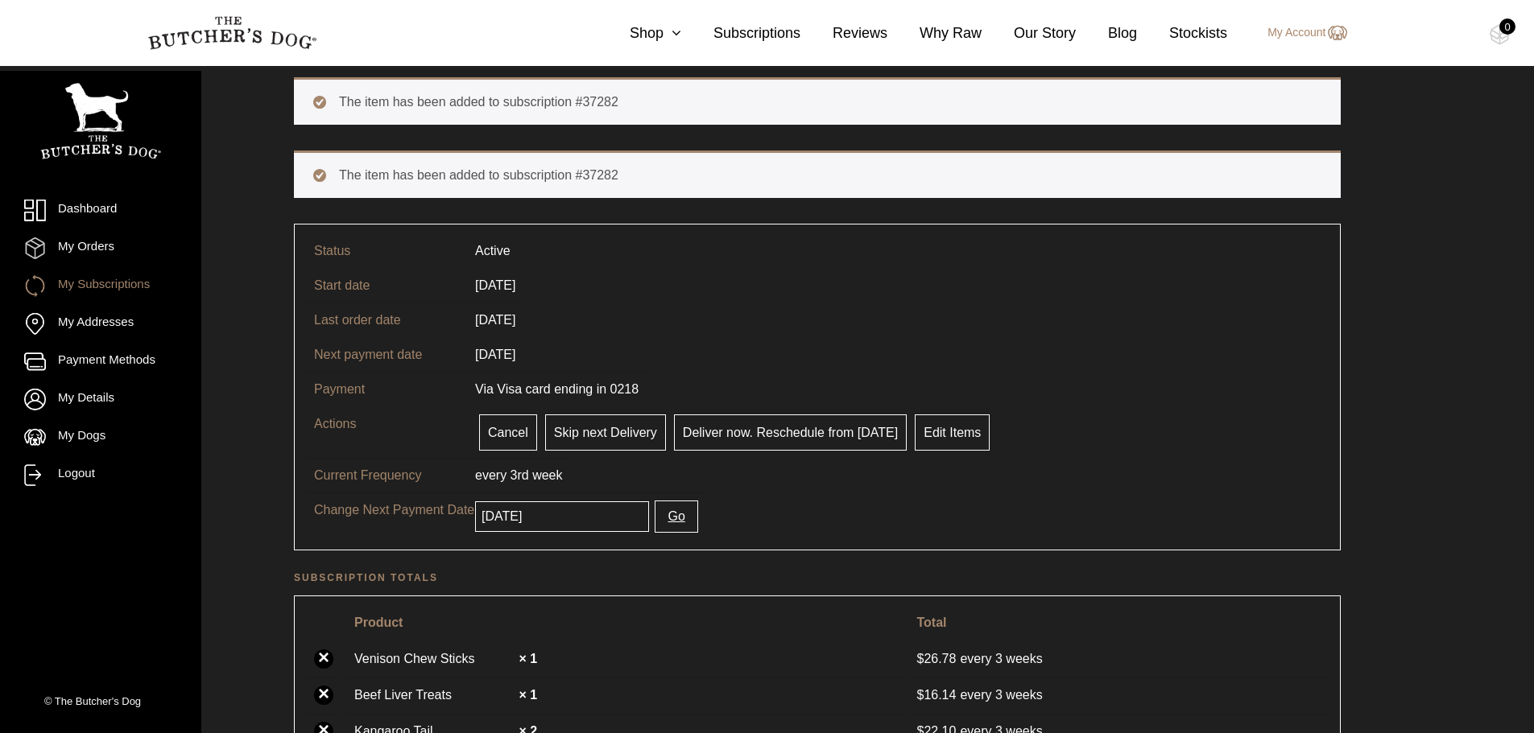
scroll to position [0, 0]
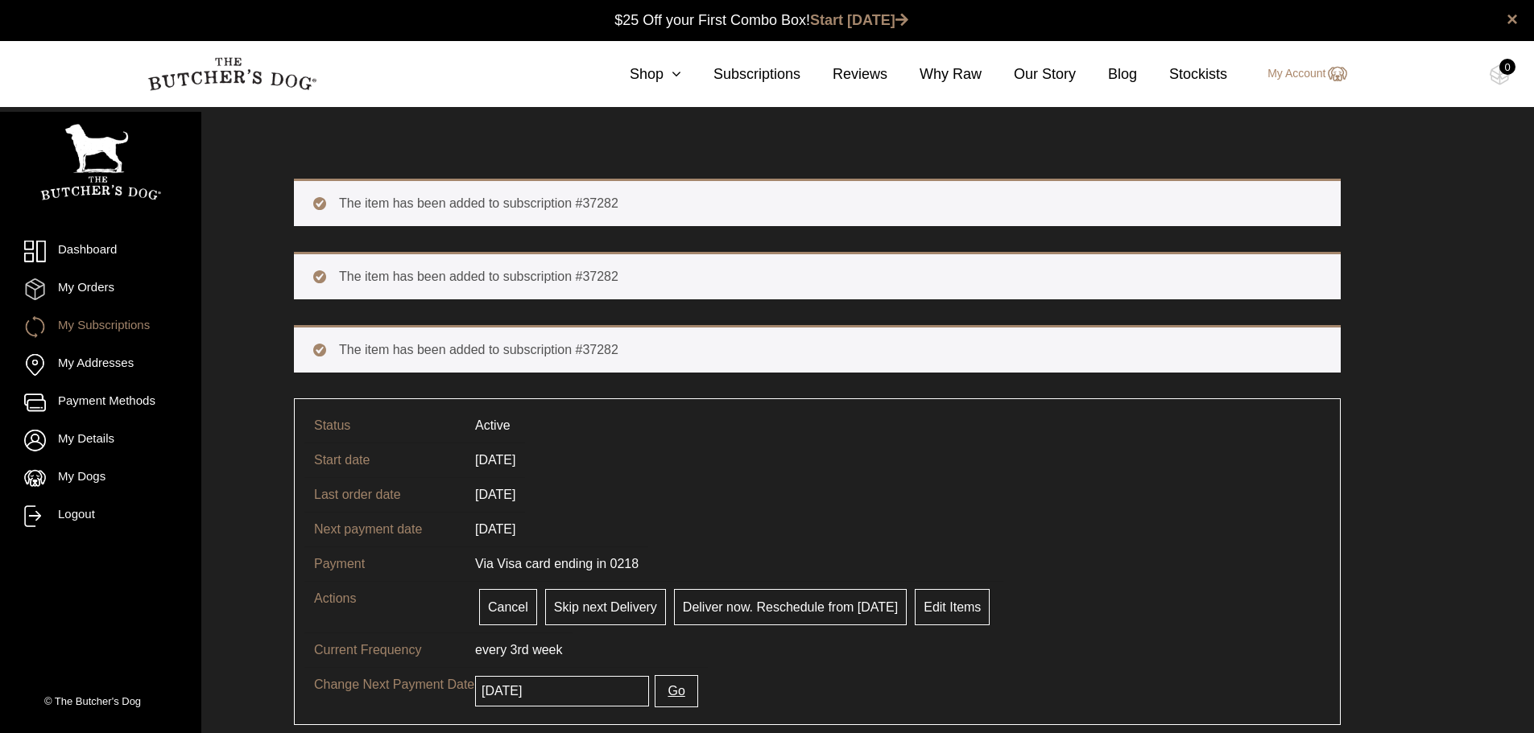
click at [826, 452] on tr "Start date [DATE]" at bounding box center [817, 460] width 1026 height 35
